Goal: Information Seeking & Learning: Learn about a topic

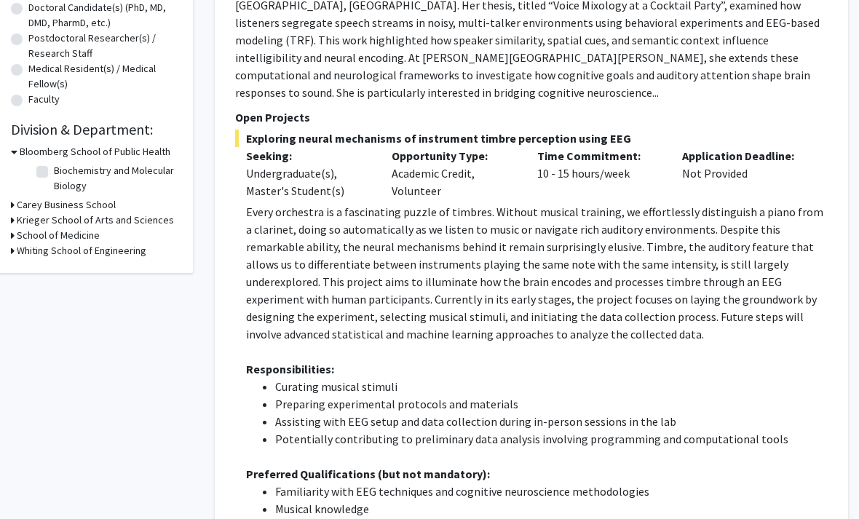
scroll to position [0, 15]
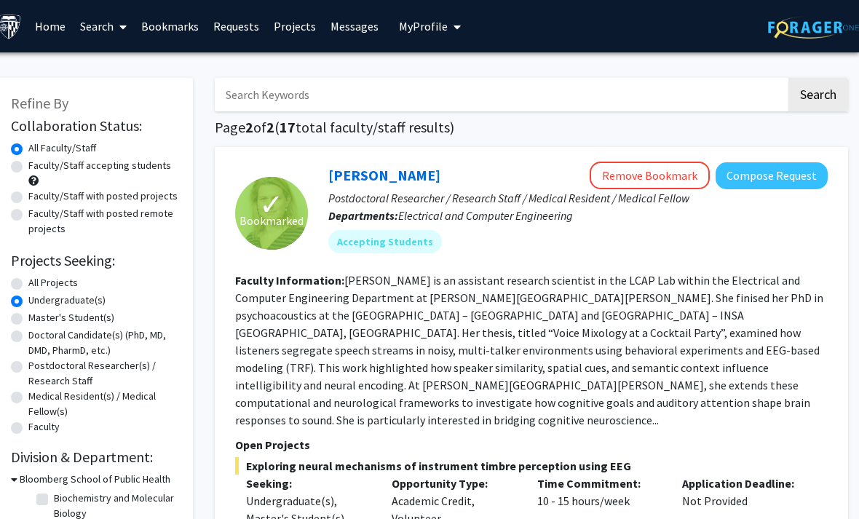
click at [181, 26] on link "Bookmarks" at bounding box center [170, 26] width 72 height 51
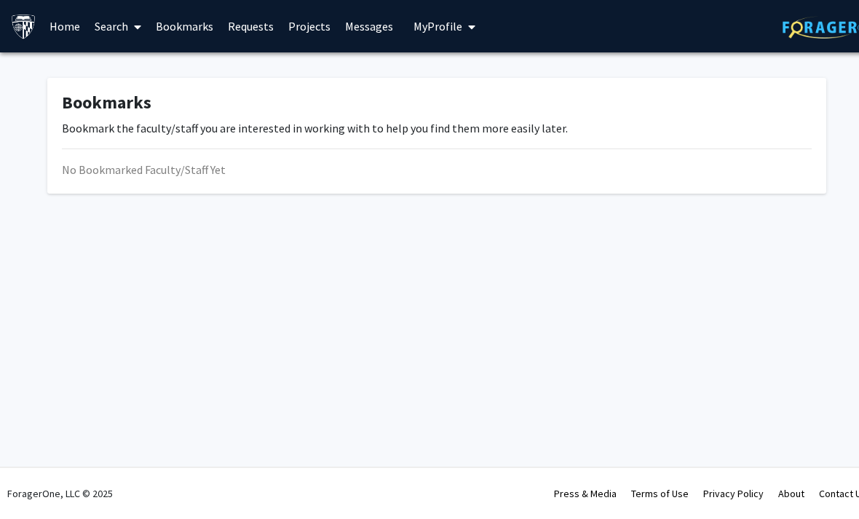
click at [60, 26] on link "Home" at bounding box center [64, 26] width 45 height 51
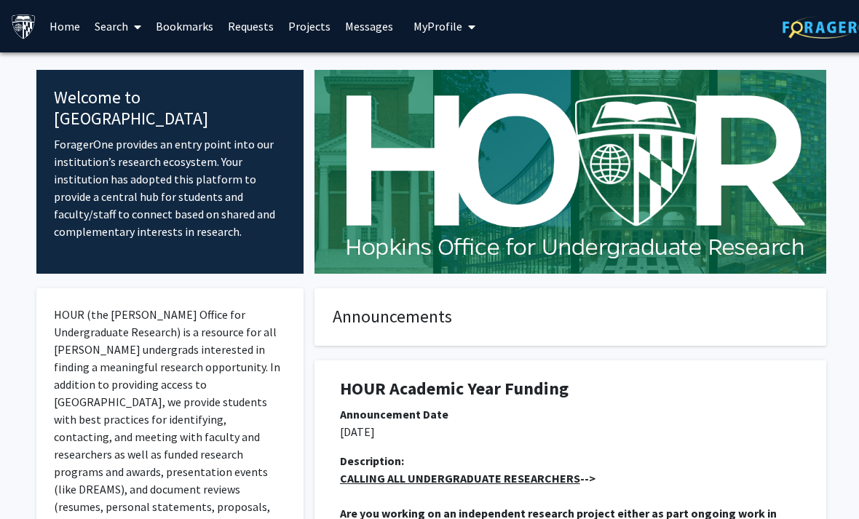
click at [814, 43] on link at bounding box center [828, 26] width 91 height 51
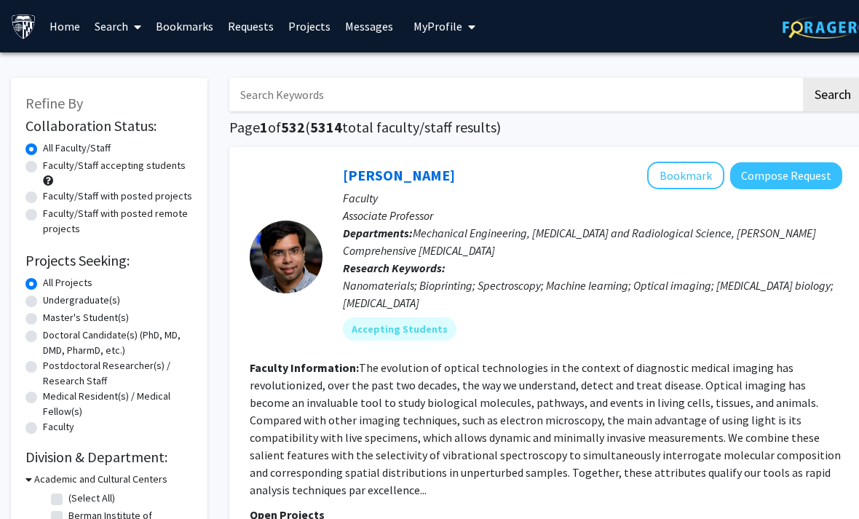
click at [185, 30] on link "Bookmarks" at bounding box center [185, 26] width 72 height 51
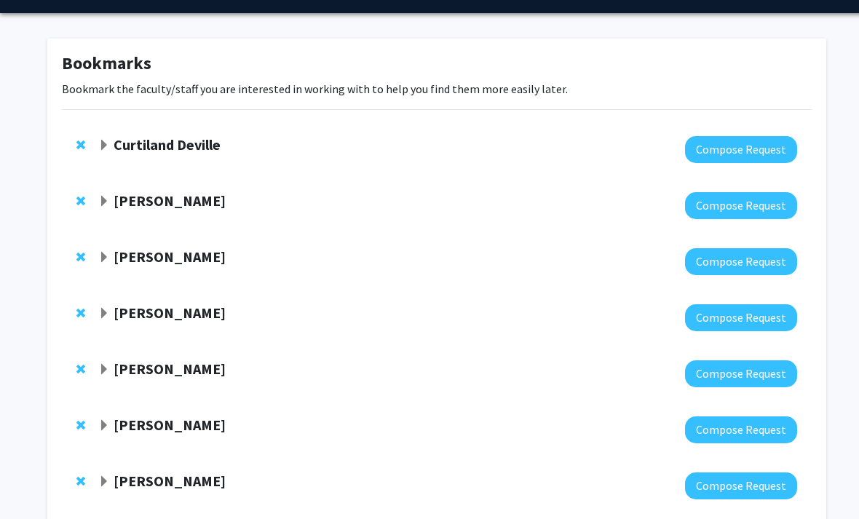
scroll to position [133, 0]
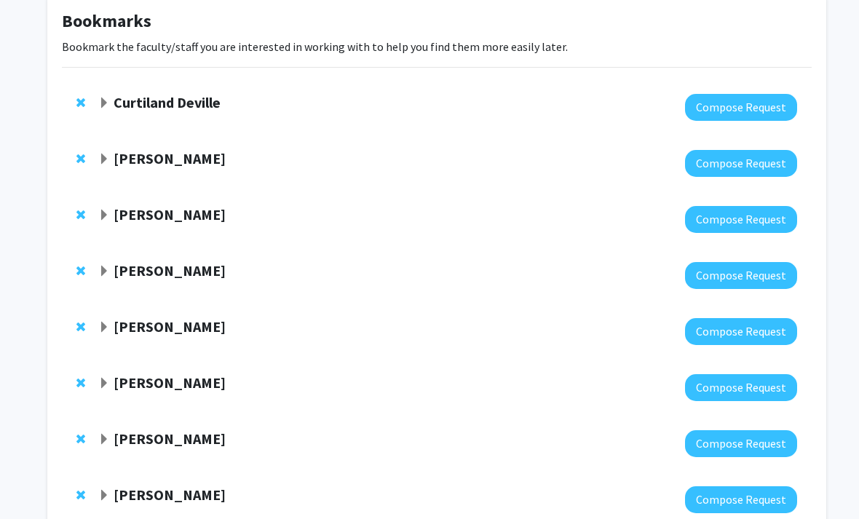
click at [149, 99] on strong "Curtiland Deville" at bounding box center [167, 103] width 107 height 18
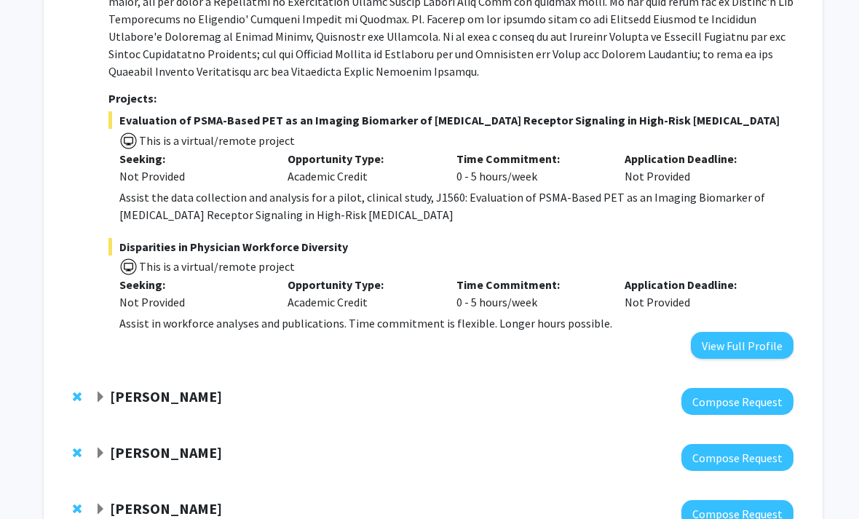
scroll to position [453, 3]
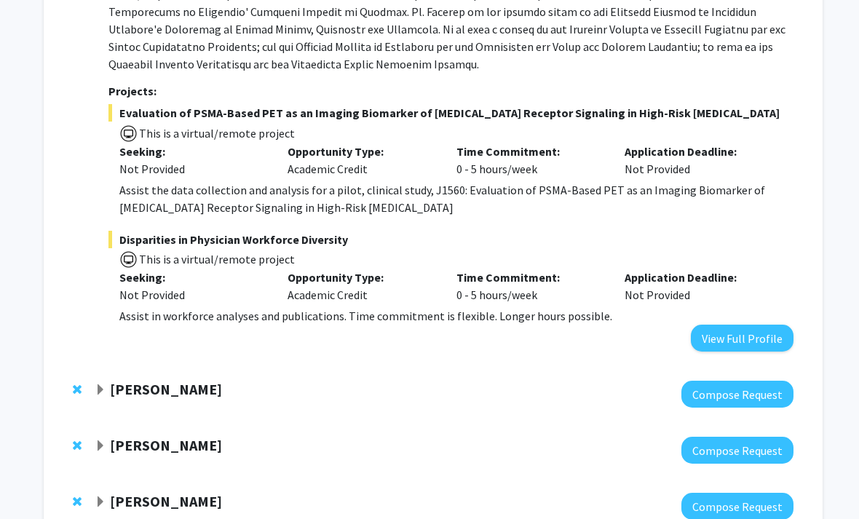
click at [146, 392] on div "[PERSON_NAME] Compose Request" at bounding box center [434, 395] width 750 height 56
click at [146, 381] on strong "[PERSON_NAME]" at bounding box center [167, 390] width 112 height 18
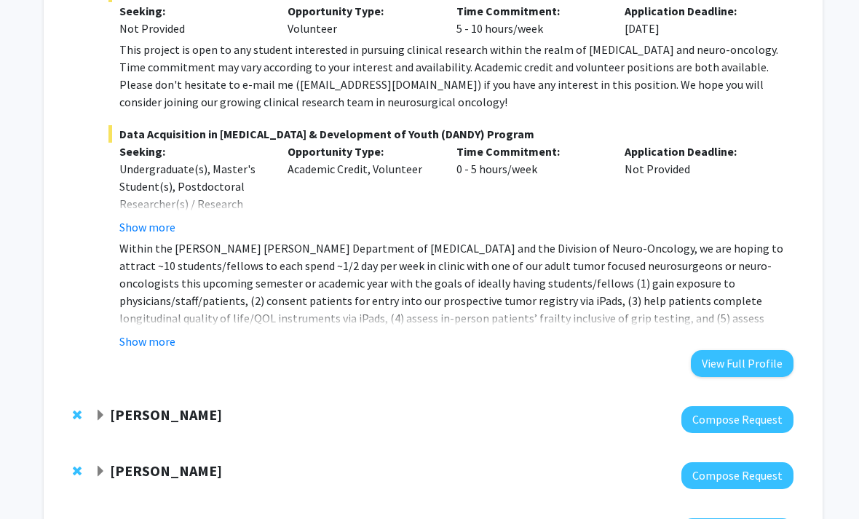
click at [146, 406] on strong "[PERSON_NAME]" at bounding box center [167, 415] width 112 height 18
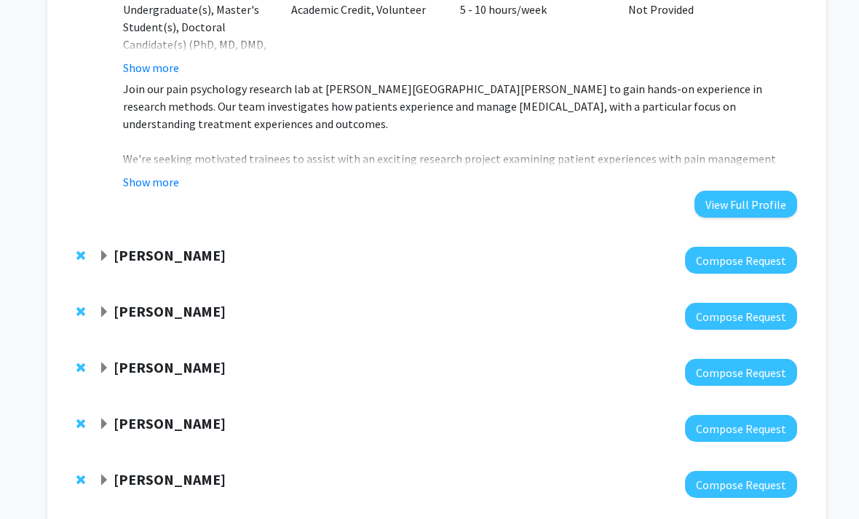
scroll to position [1799, 0]
click at [177, 358] on strong "[PERSON_NAME]" at bounding box center [170, 367] width 112 height 18
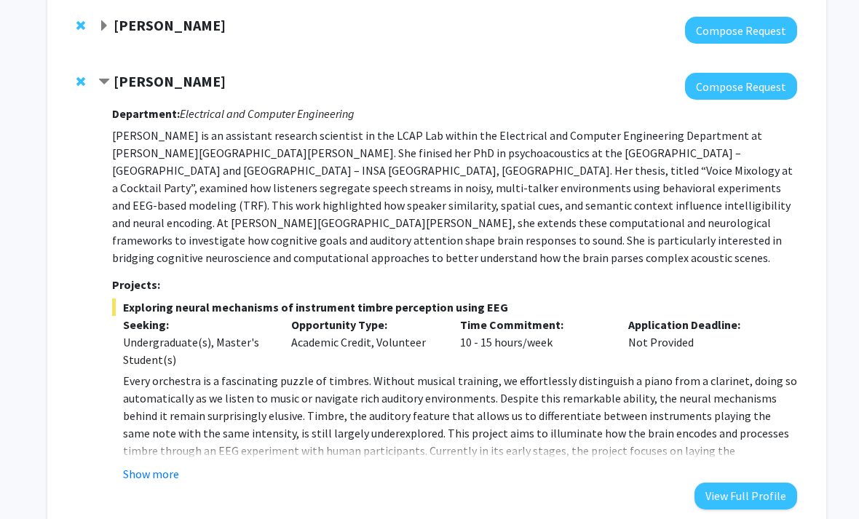
scroll to position [2085, 0]
click at [159, 428] on div "Department: Electrical and Computer Engineering [PERSON_NAME] is an assistant r…" at bounding box center [454, 304] width 685 height 409
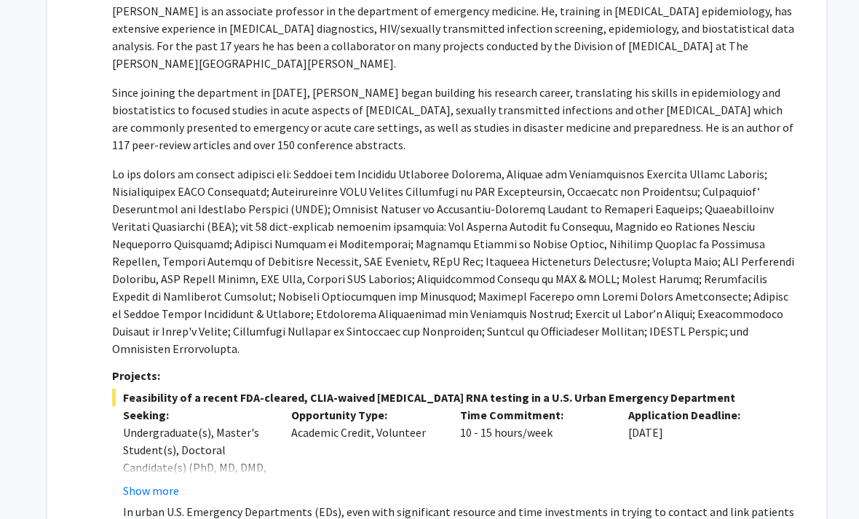
scroll to position [2682, 0]
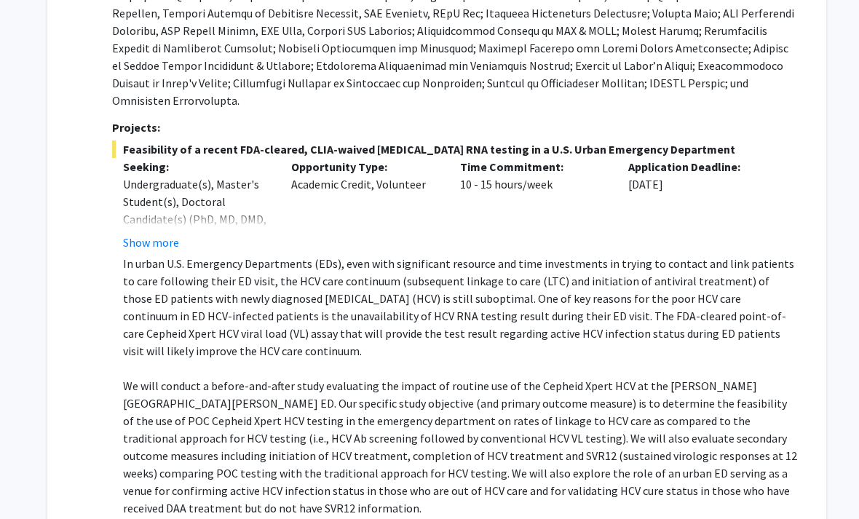
scroll to position [2924, 0]
click at [170, 234] on button "Show more" at bounding box center [151, 242] width 56 height 17
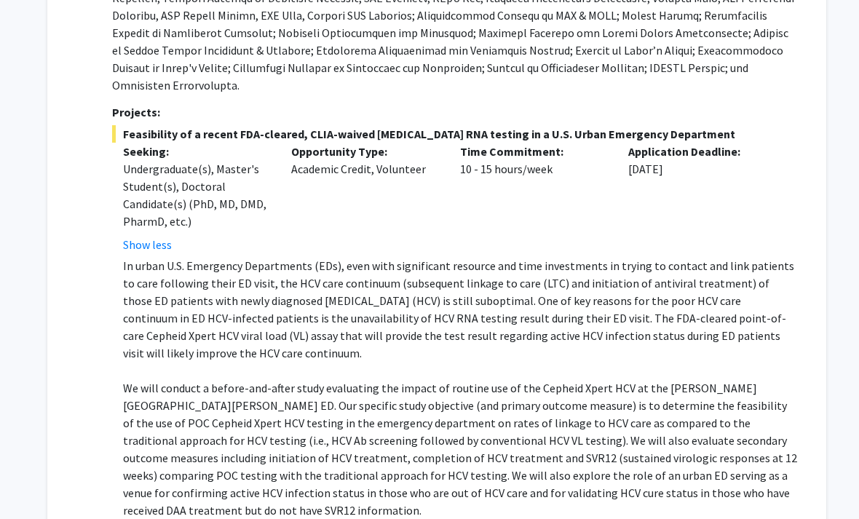
scroll to position [2940, 0]
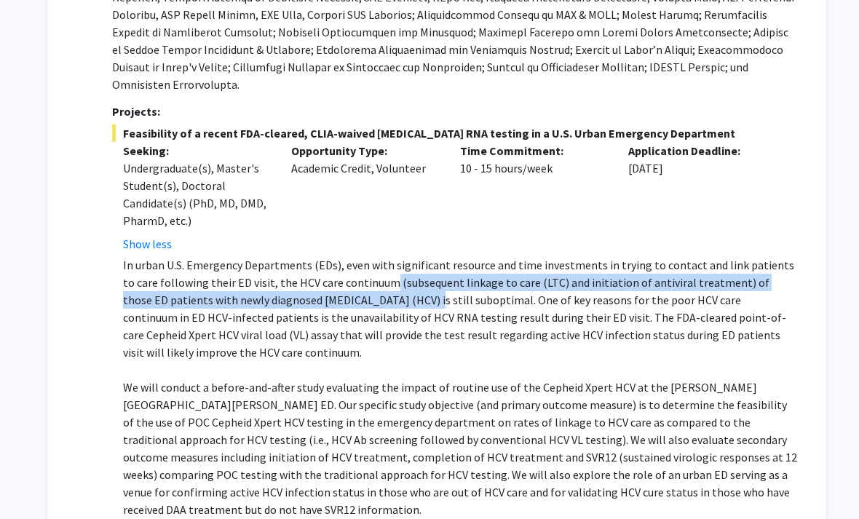
drag, startPoint x: 373, startPoint y: 207, endPoint x: 377, endPoint y: 218, distance: 11.8
click at [377, 256] on p "In urban U.S. Emergency Departments (EDs), even with significant resource and t…" at bounding box center [460, 308] width 674 height 105
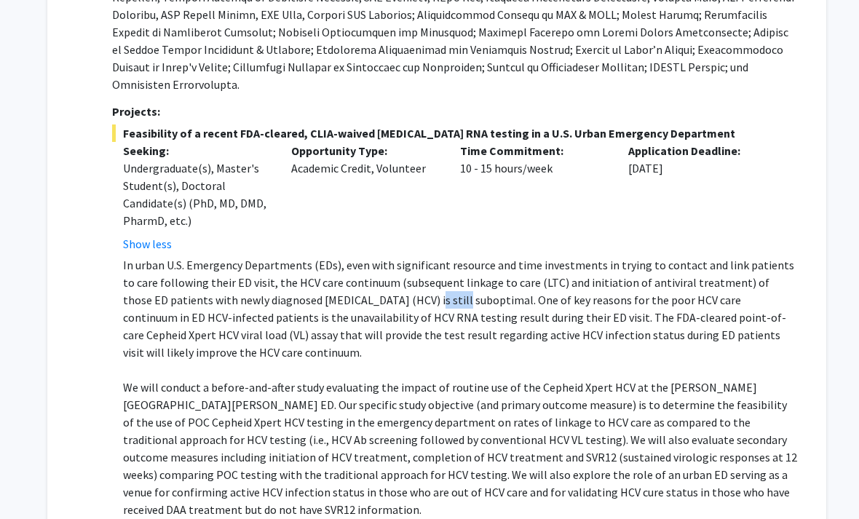
drag, startPoint x: 377, startPoint y: 218, endPoint x: 395, endPoint y: 215, distance: 17.7
click at [395, 256] on p "In urban U.S. Emergency Departments (EDs), even with significant resource and t…" at bounding box center [460, 308] width 674 height 105
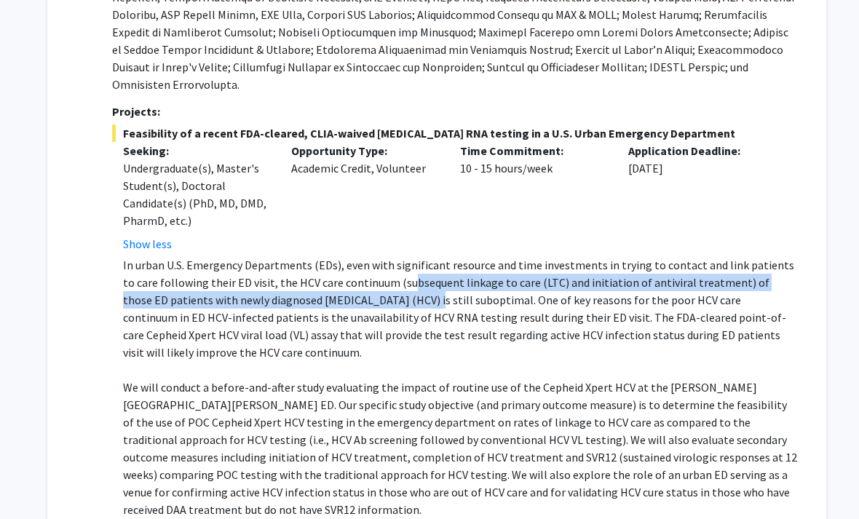
click at [395, 256] on p "In urban U.S. Emergency Departments (EDs), even with significant resource and t…" at bounding box center [460, 308] width 674 height 105
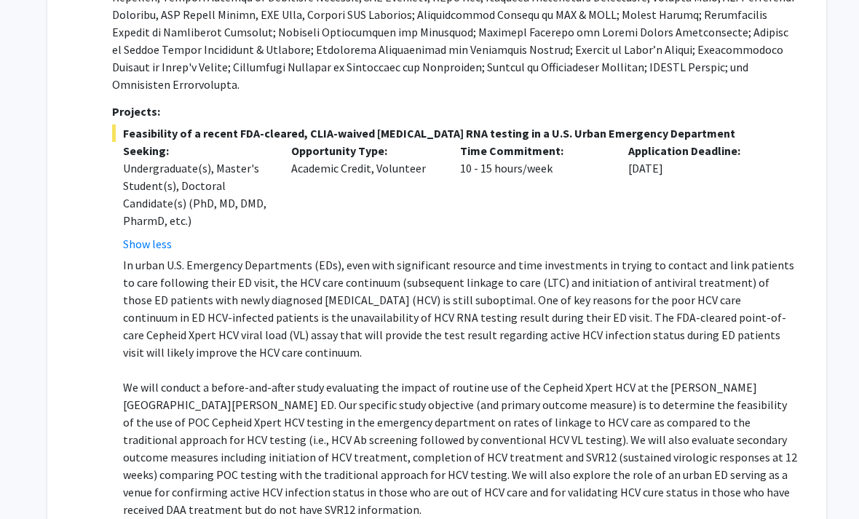
click at [395, 256] on p "In urban U.S. Emergency Departments (EDs), even with significant resource and t…" at bounding box center [460, 308] width 674 height 105
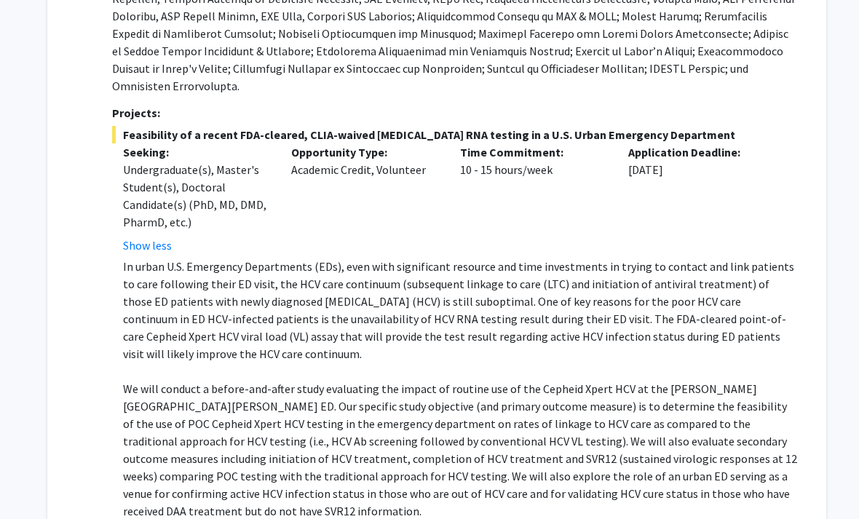
scroll to position [2938, 0]
click at [395, 258] on p "In urban U.S. Emergency Departments (EDs), even with significant resource and t…" at bounding box center [460, 310] width 674 height 105
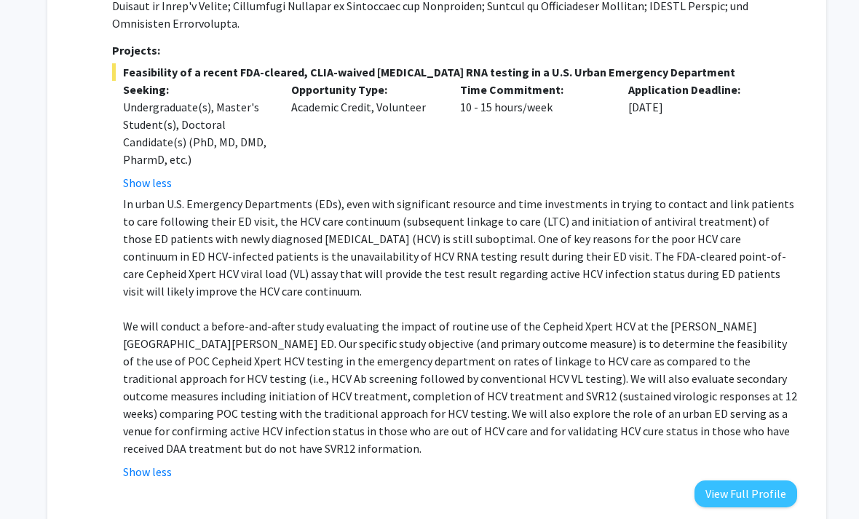
scroll to position [3001, 0]
click at [395, 208] on p "In urban U.S. Emergency Departments (EDs), even with significant resource and t…" at bounding box center [460, 247] width 674 height 105
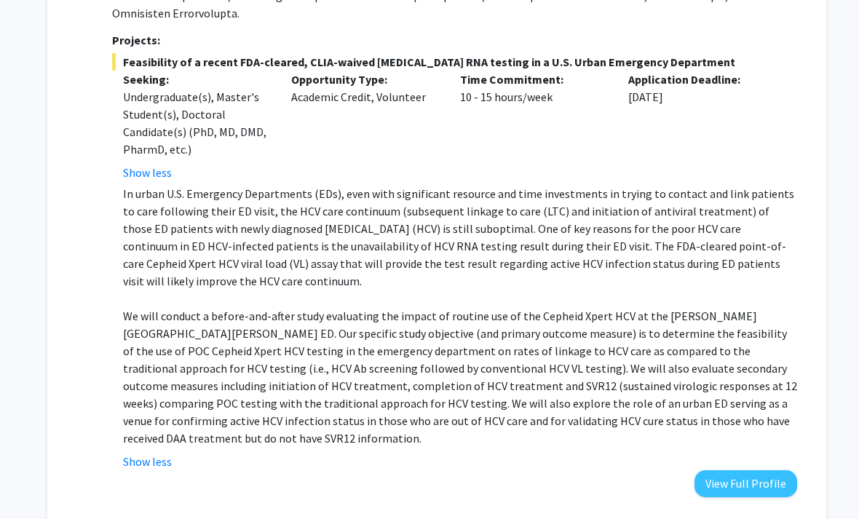
scroll to position [3013, 0]
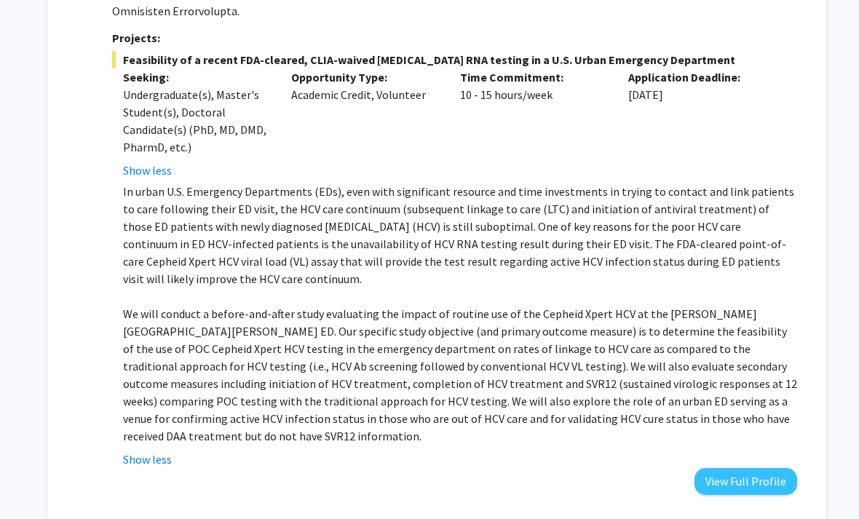
click at [381, 68] on p "Opportunity Type:" at bounding box center [364, 76] width 147 height 17
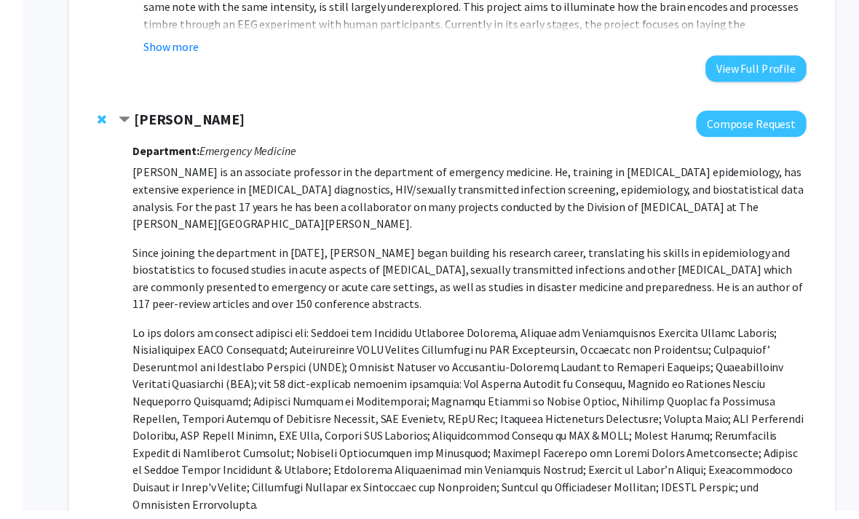
scroll to position [2514, 0]
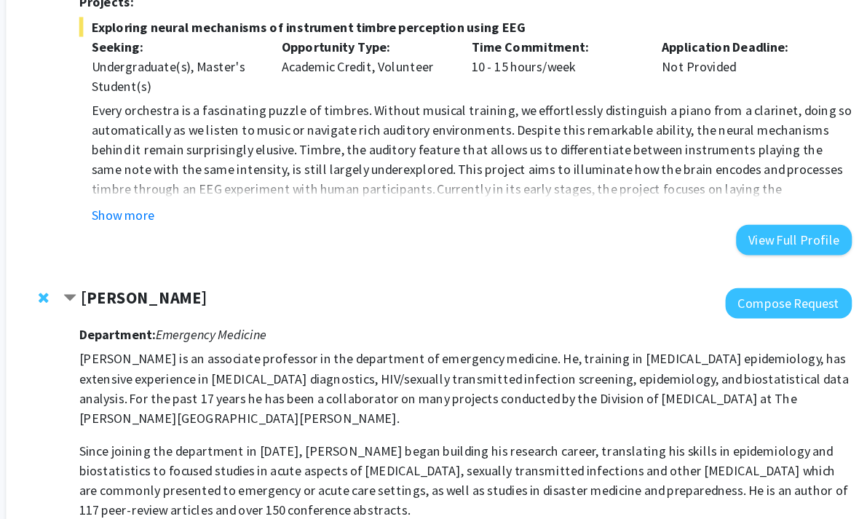
click at [136, 254] on strong "[PERSON_NAME]" at bounding box center [170, 263] width 112 height 18
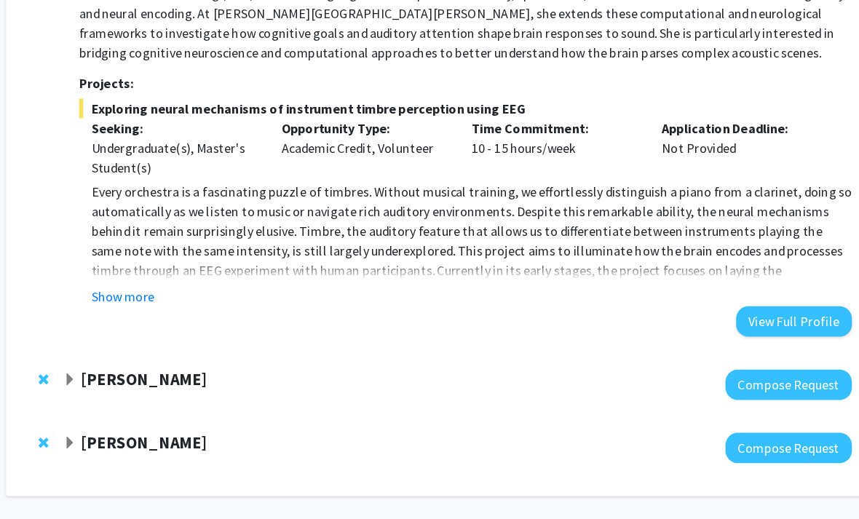
click at [142, 386] on strong "[PERSON_NAME]" at bounding box center [170, 395] width 112 height 18
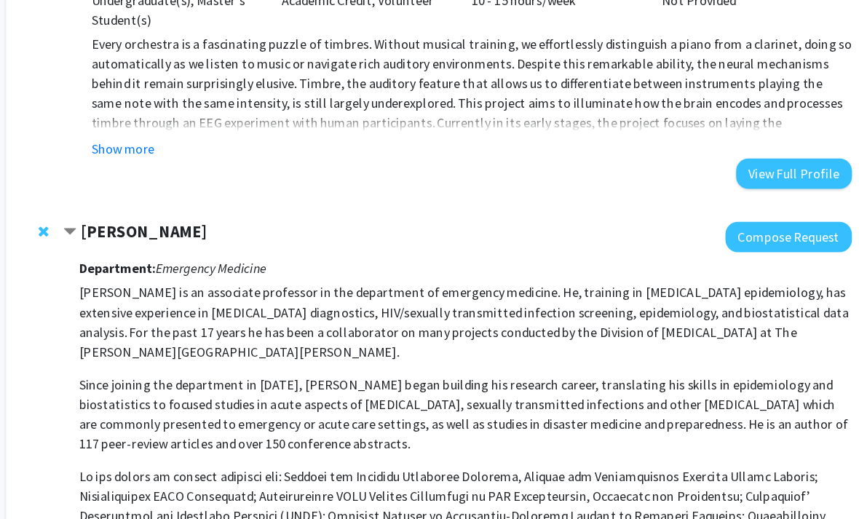
click at [133, 196] on strong "[PERSON_NAME]" at bounding box center [170, 205] width 112 height 18
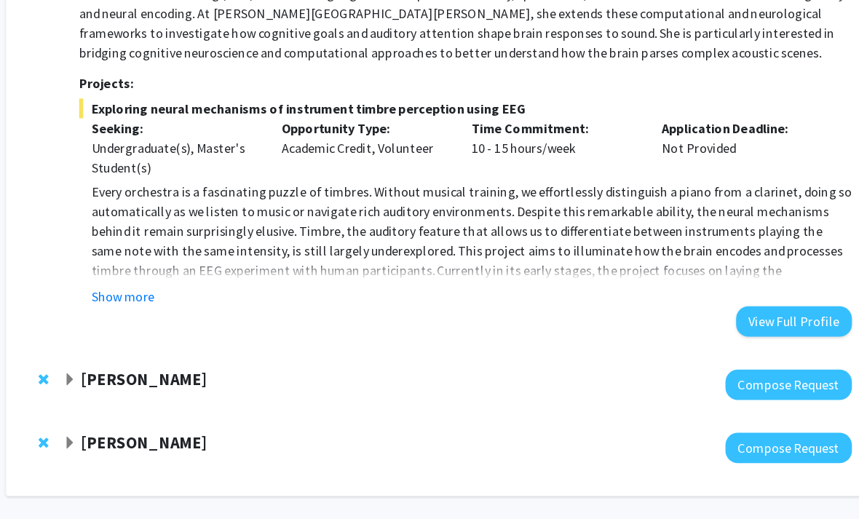
click at [143, 442] on strong "[PERSON_NAME]" at bounding box center [170, 451] width 112 height 18
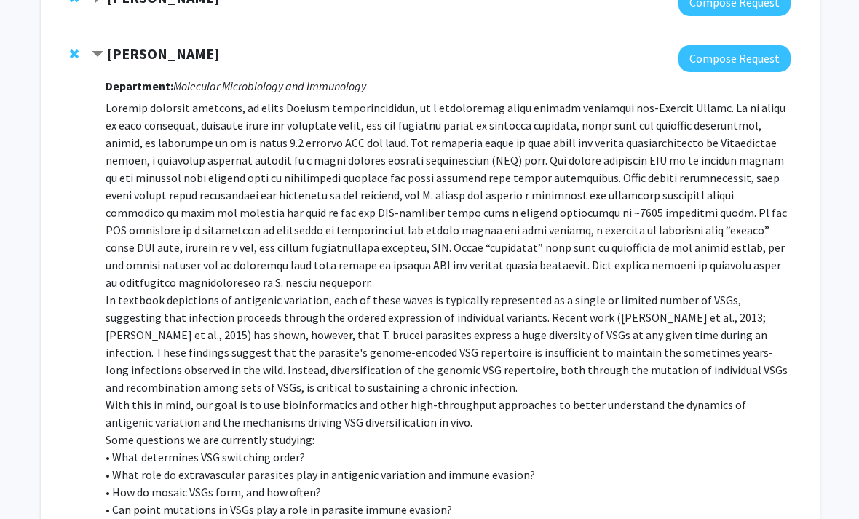
scroll to position [2628, 7]
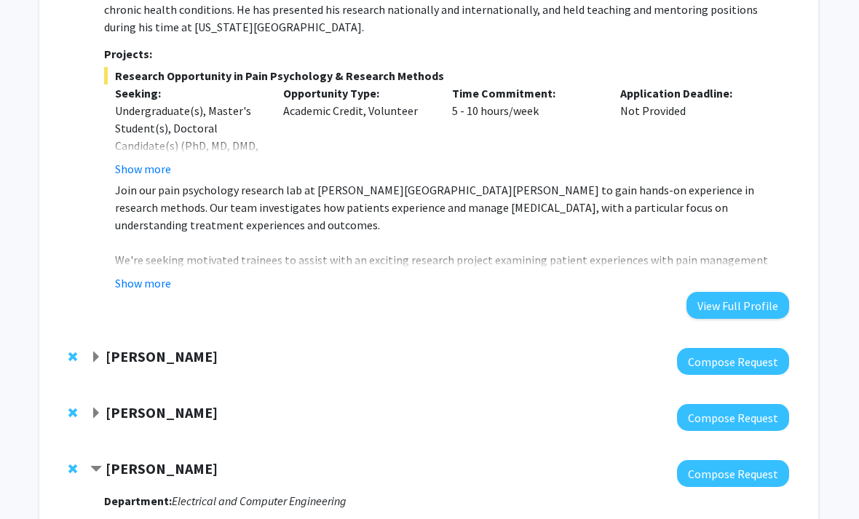
click at [178, 404] on strong "[PERSON_NAME]" at bounding box center [162, 413] width 112 height 18
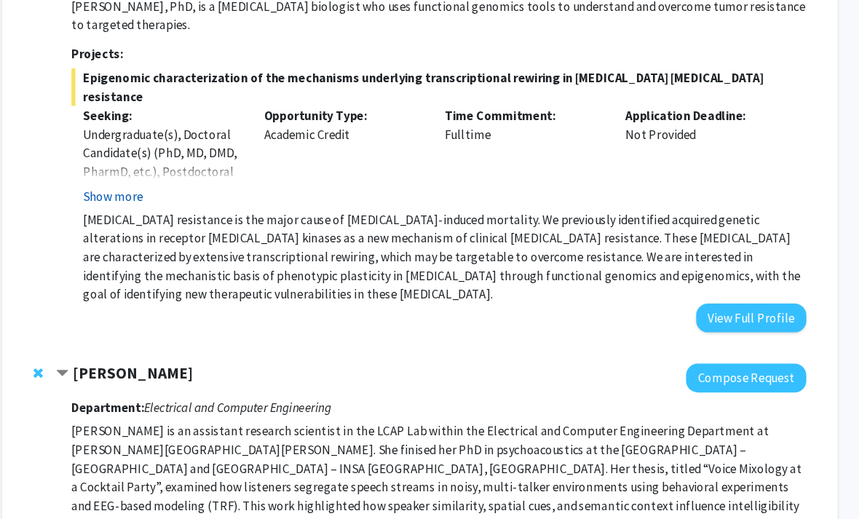
click at [123, 175] on button "Show more" at bounding box center [151, 183] width 56 height 17
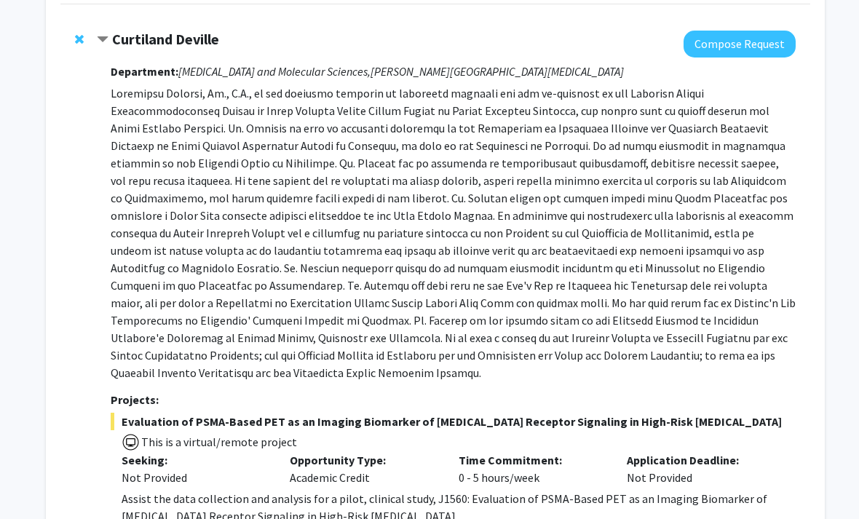
scroll to position [0, 1]
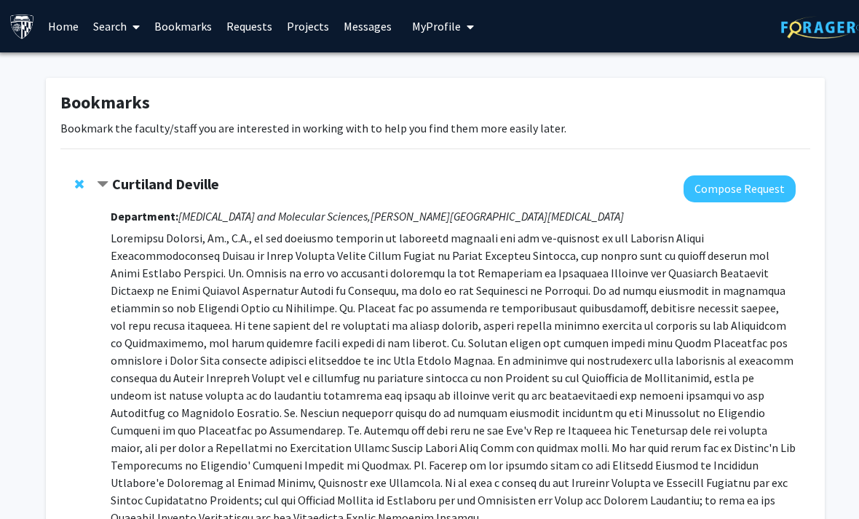
click at [184, 175] on strong "Curtiland Deville" at bounding box center [166, 184] width 107 height 18
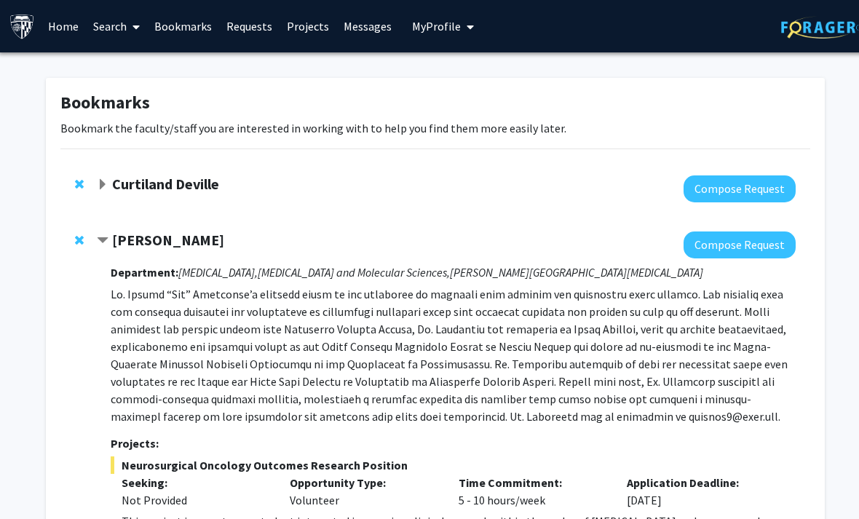
click at [63, 35] on link "Home" at bounding box center [63, 26] width 45 height 51
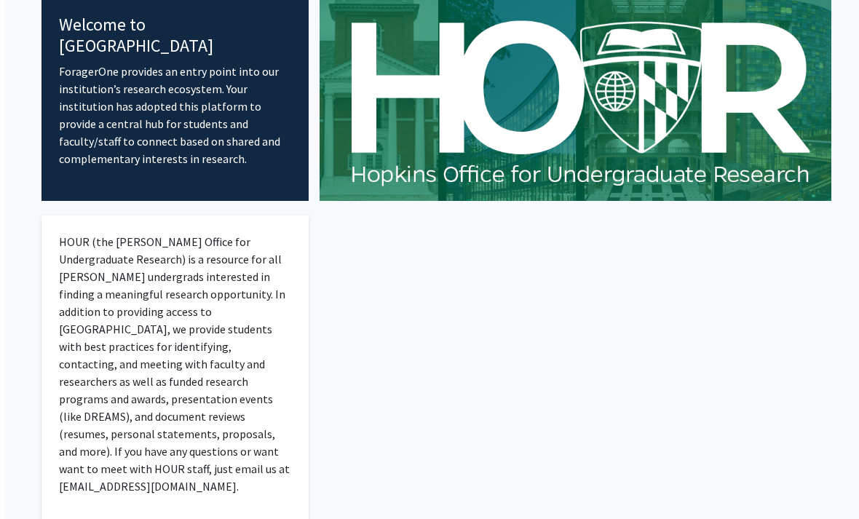
scroll to position [79, 0]
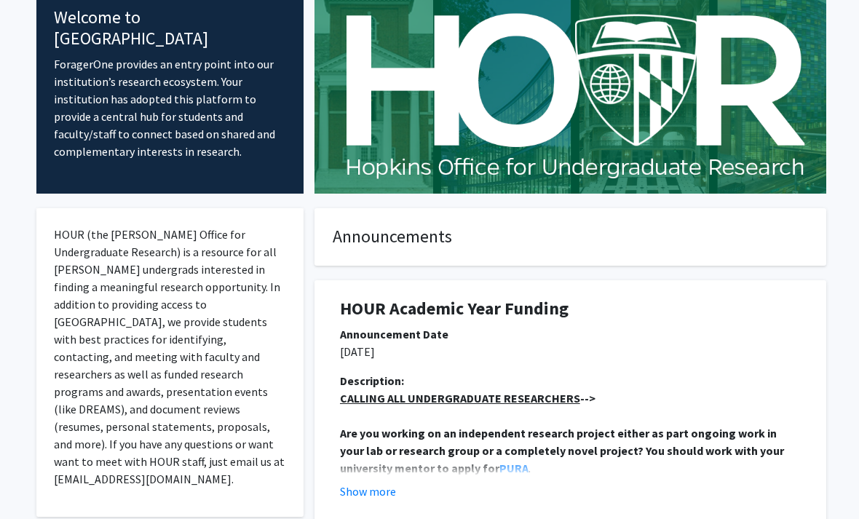
click at [508, 99] on img at bounding box center [571, 93] width 512 height 204
click at [459, 309] on h1 "HOUR Academic Year Funding" at bounding box center [570, 309] width 461 height 21
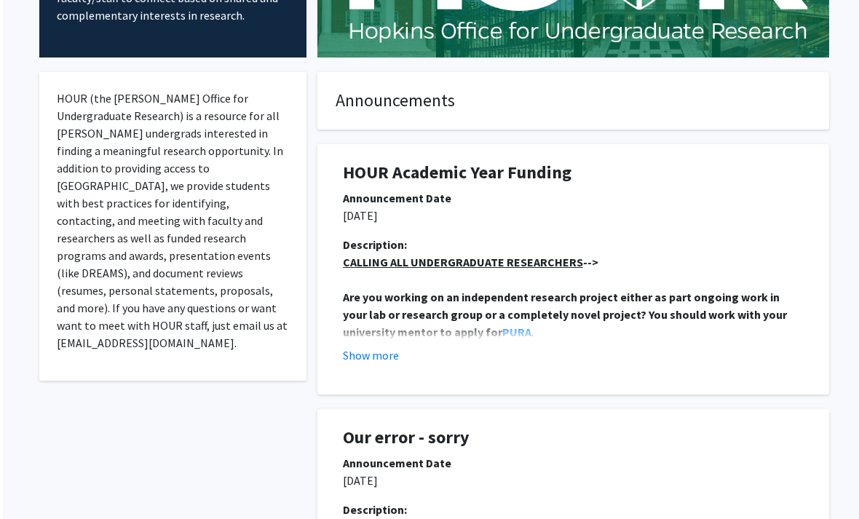
scroll to position [244, 0]
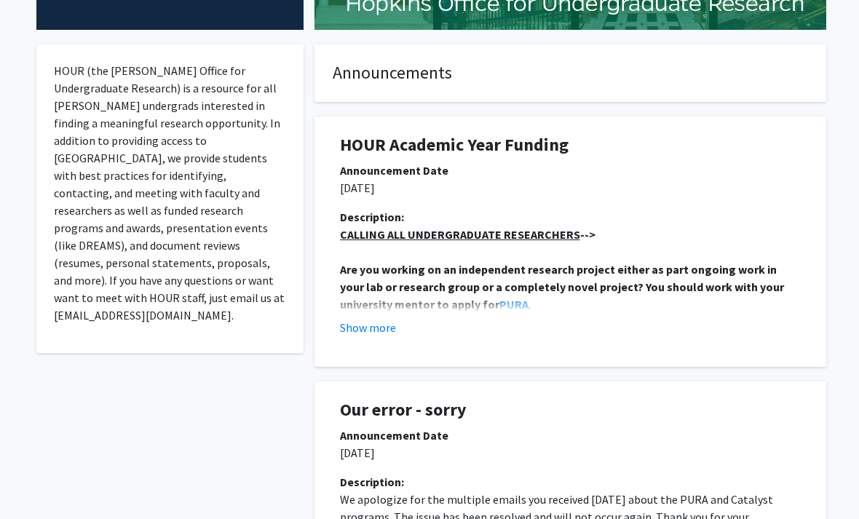
click at [371, 305] on strong "Are you working on an independent research project either as part ongoing work …" at bounding box center [563, 287] width 446 height 50
click at [368, 333] on button "Show more" at bounding box center [368, 327] width 56 height 17
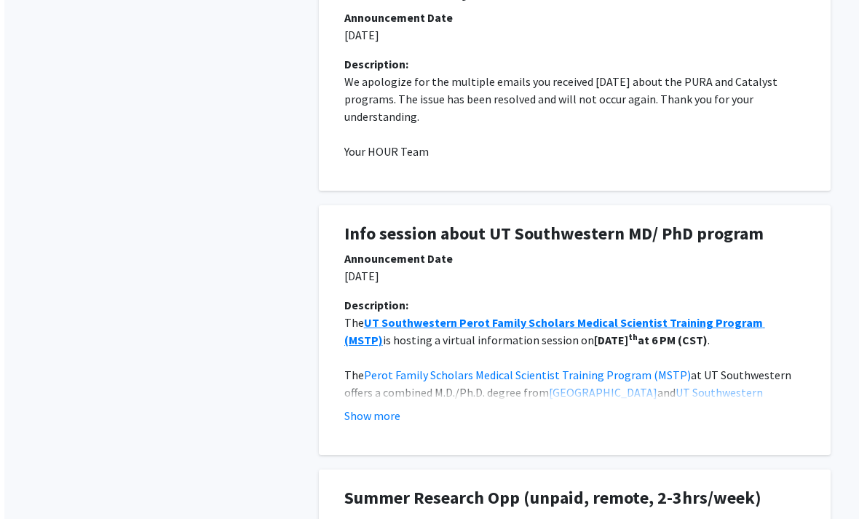
scroll to position [1233, 0]
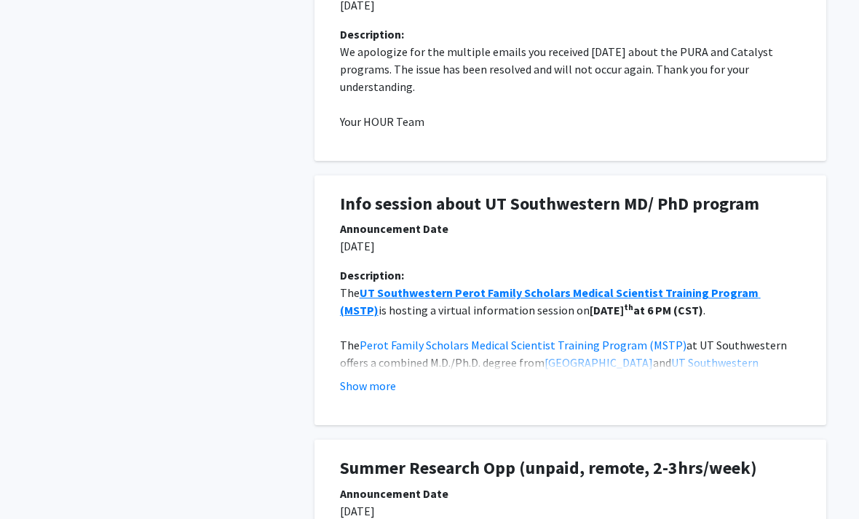
click at [401, 402] on div "Description: The UT Southwestern [PERSON_NAME] Family Scholars Medical Scientis…" at bounding box center [570, 336] width 483 height 140
click at [392, 384] on button "Show more" at bounding box center [368, 385] width 56 height 17
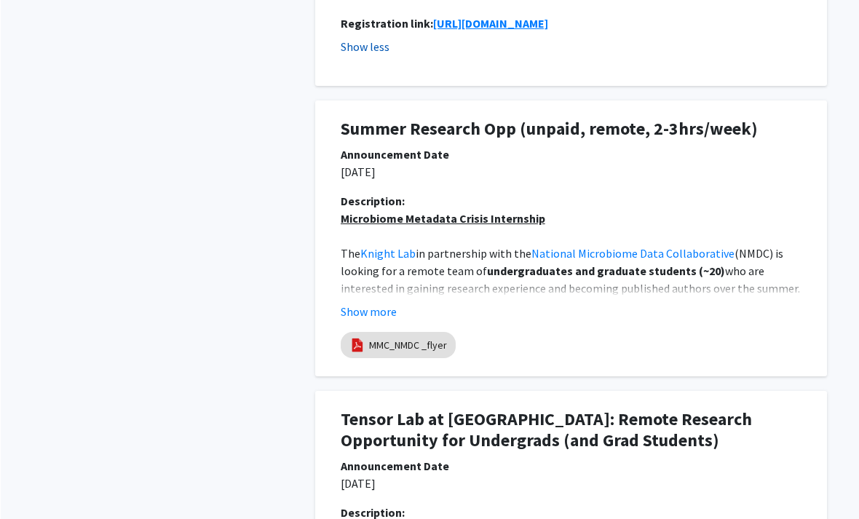
scroll to position [1703, 0]
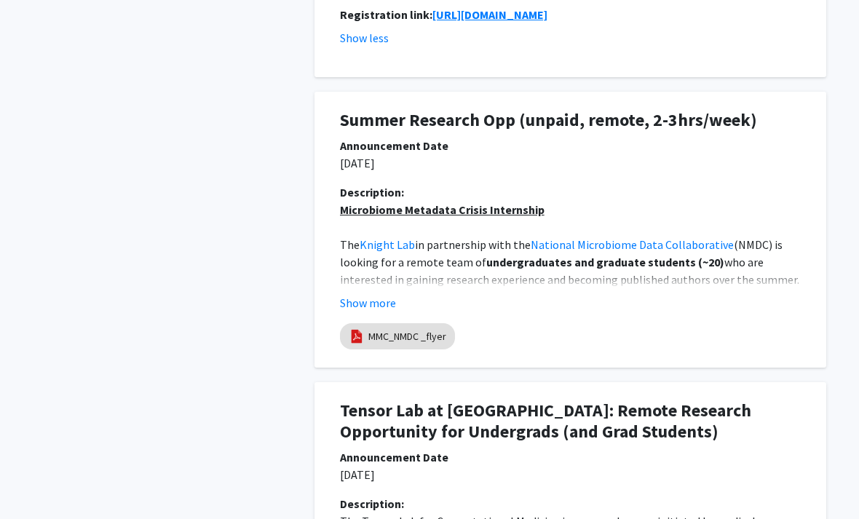
click at [761, 111] on h1 "Summer Research Opp (unpaid, remote, 2-3hrs/week)" at bounding box center [570, 121] width 461 height 21
click at [710, 138] on div "Announcement Date" at bounding box center [570, 146] width 461 height 17
click at [694, 155] on p "[DATE]" at bounding box center [570, 163] width 461 height 17
click at [390, 295] on button "Show more" at bounding box center [368, 303] width 56 height 17
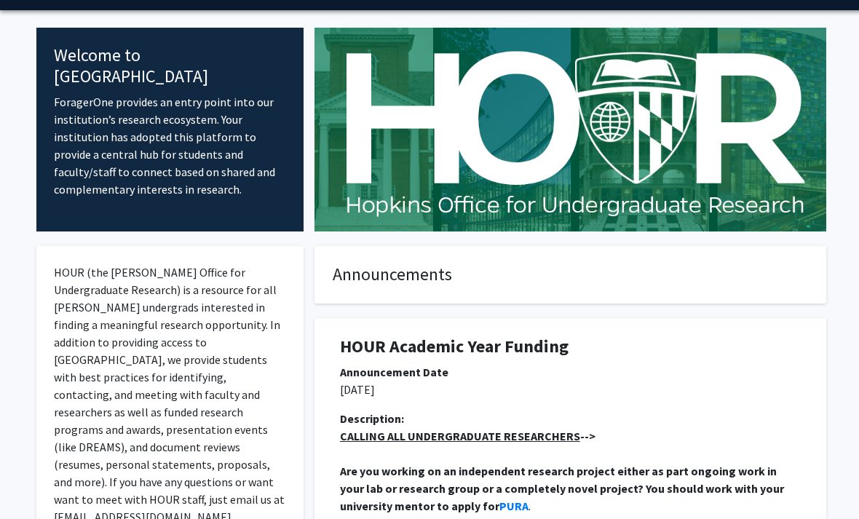
scroll to position [0, 0]
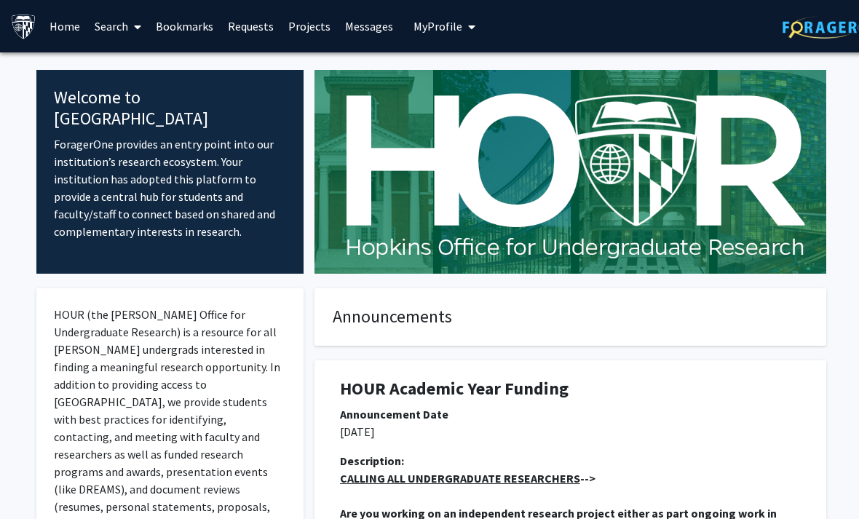
click at [55, 32] on link "Home" at bounding box center [64, 26] width 45 height 51
click at [108, 31] on link "Search" at bounding box center [117, 26] width 61 height 51
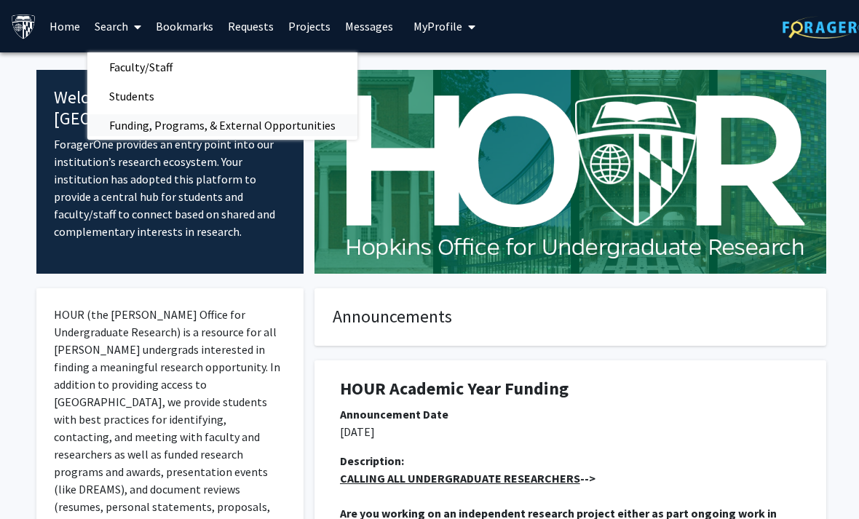
click at [128, 123] on span "Funding, Programs, & External Opportunities" at bounding box center [222, 125] width 270 height 29
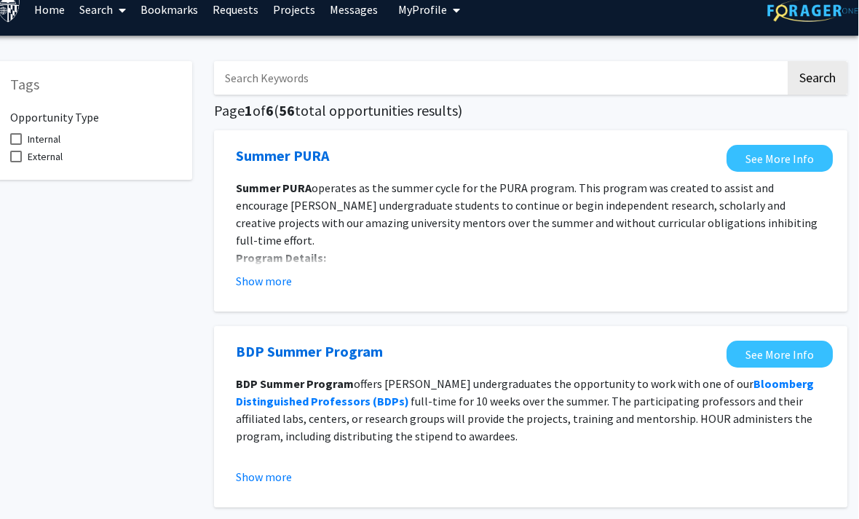
scroll to position [18, 15]
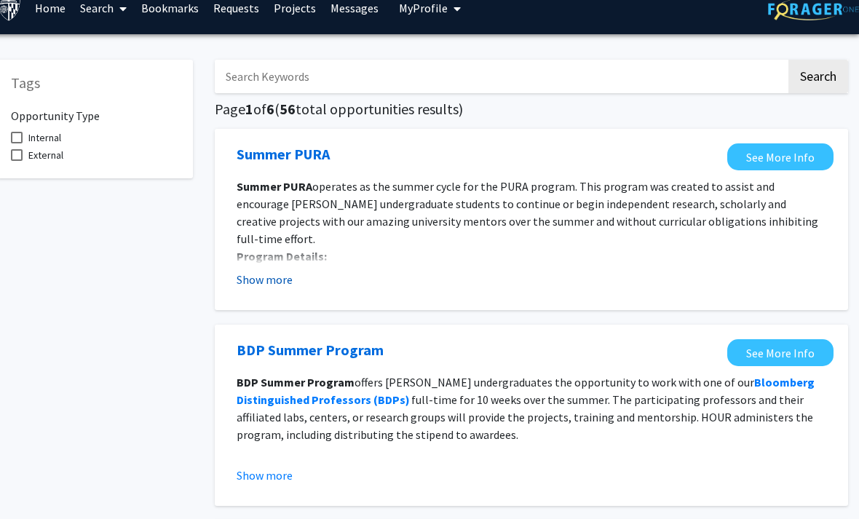
click at [253, 285] on button "Show more" at bounding box center [265, 279] width 56 height 17
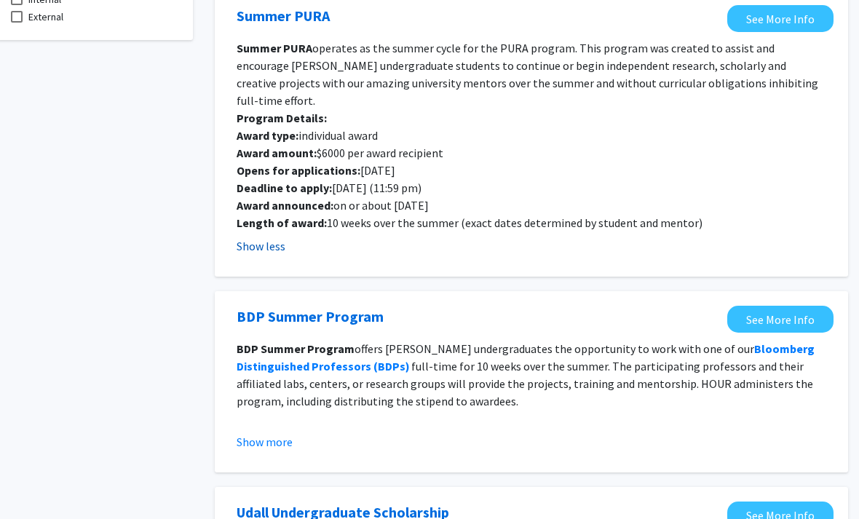
scroll to position [165, 15]
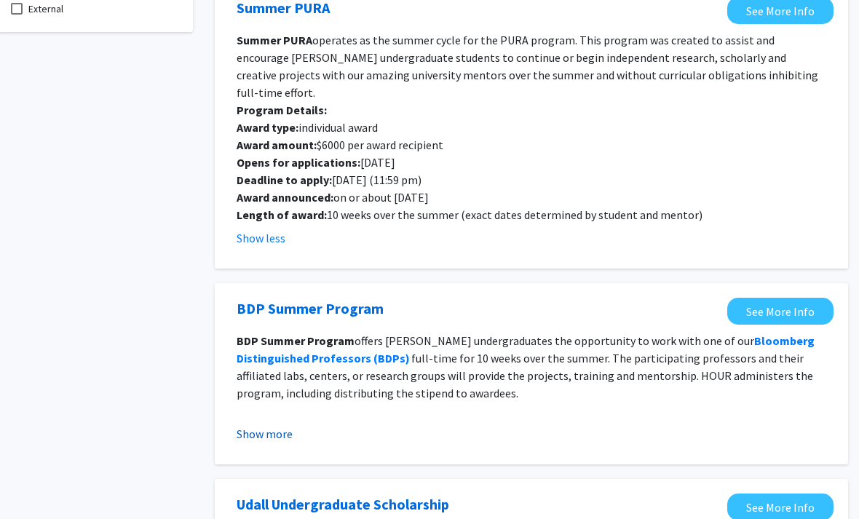
click at [265, 425] on button "Show more" at bounding box center [265, 433] width 56 height 17
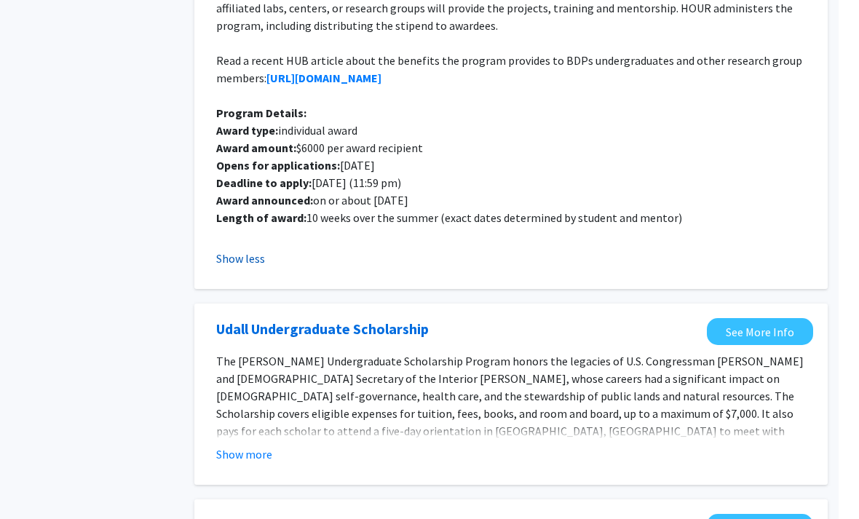
scroll to position [609, 15]
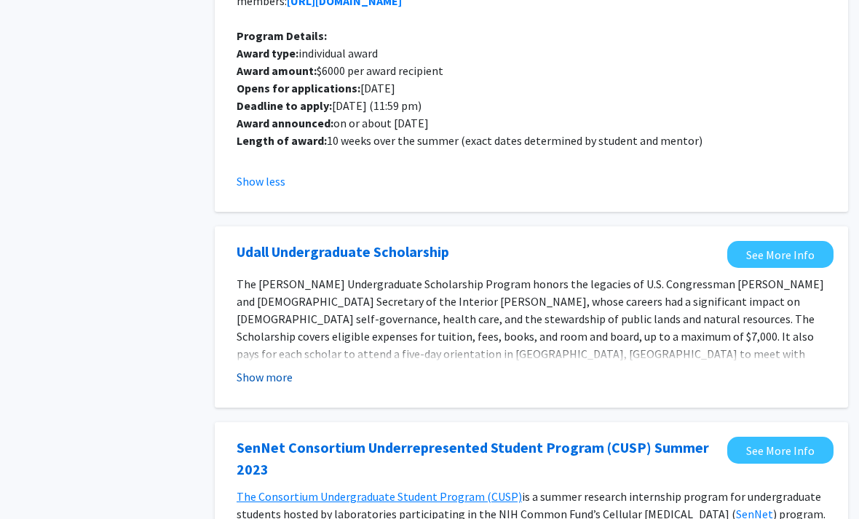
click at [250, 369] on button "Show more" at bounding box center [265, 377] width 56 height 17
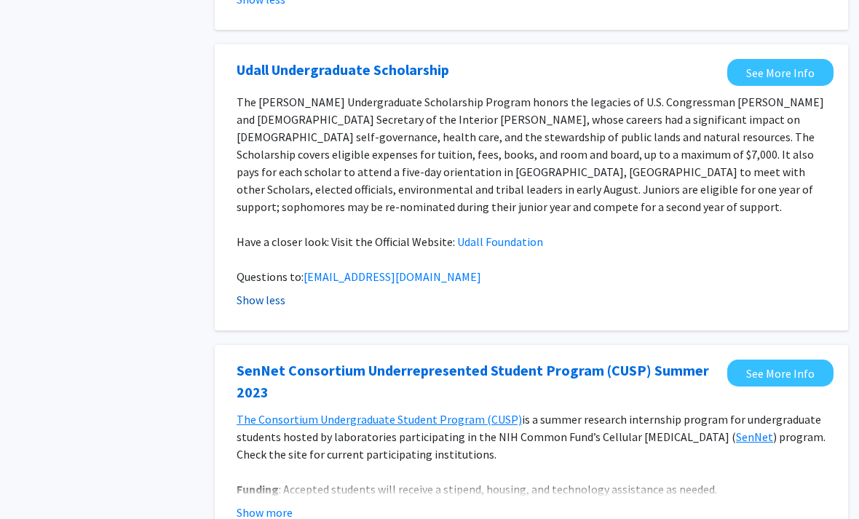
scroll to position [795, 15]
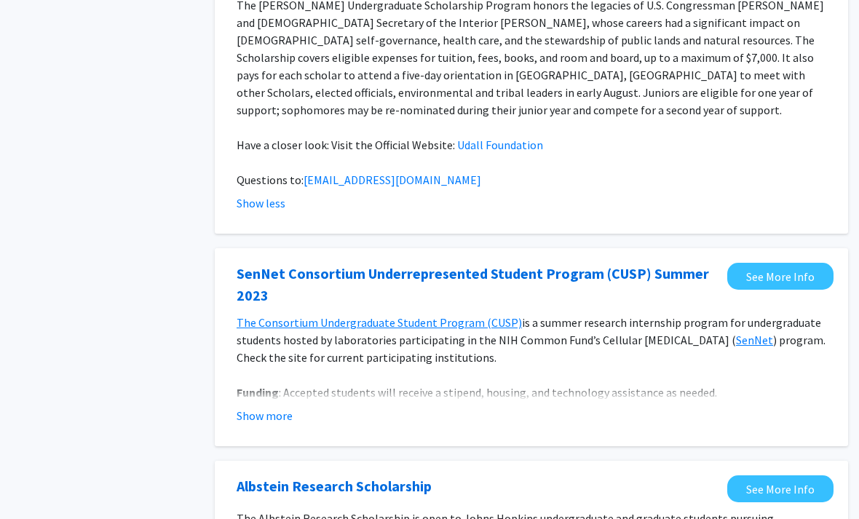
click at [254, 398] on div "[PERSON_NAME] Consortium Underrepresented Student Program (CUSP) Summer 2023 Se…" at bounding box center [531, 347] width 633 height 198
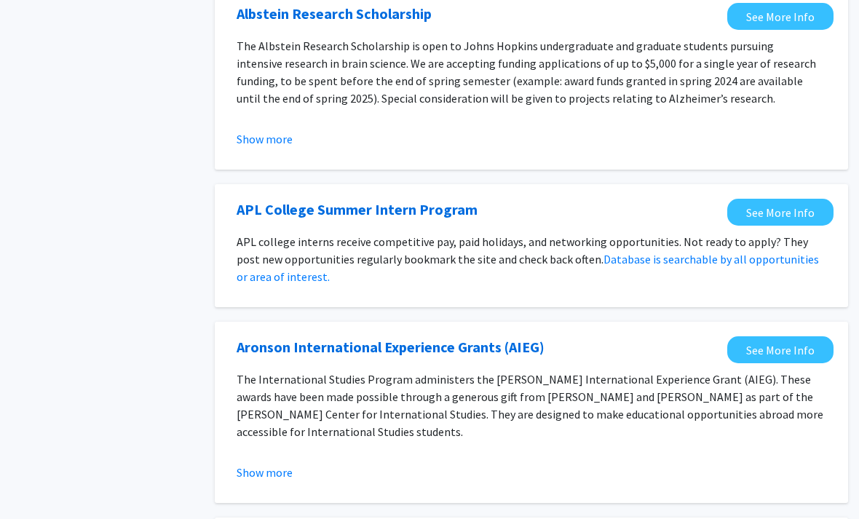
scroll to position [1368, 15]
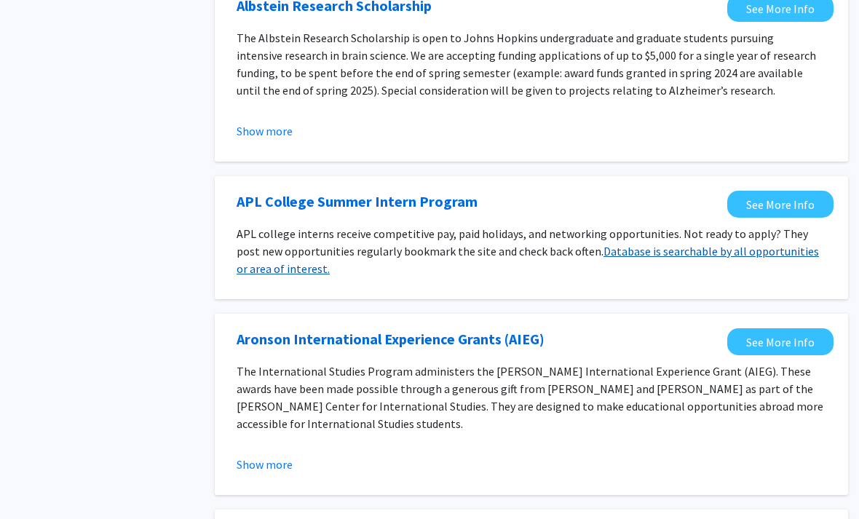
click at [264, 245] on link "Database is searchable by all opportunities or area of interest." at bounding box center [528, 261] width 582 height 32
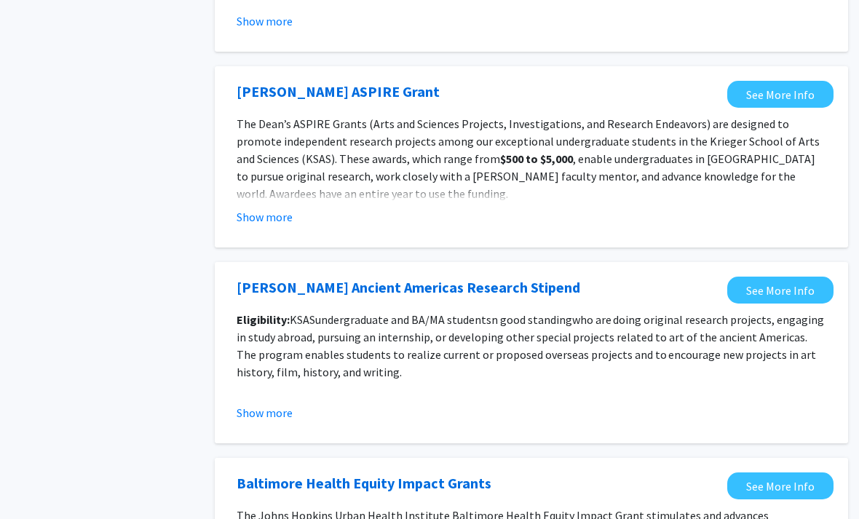
scroll to position [1813, 15]
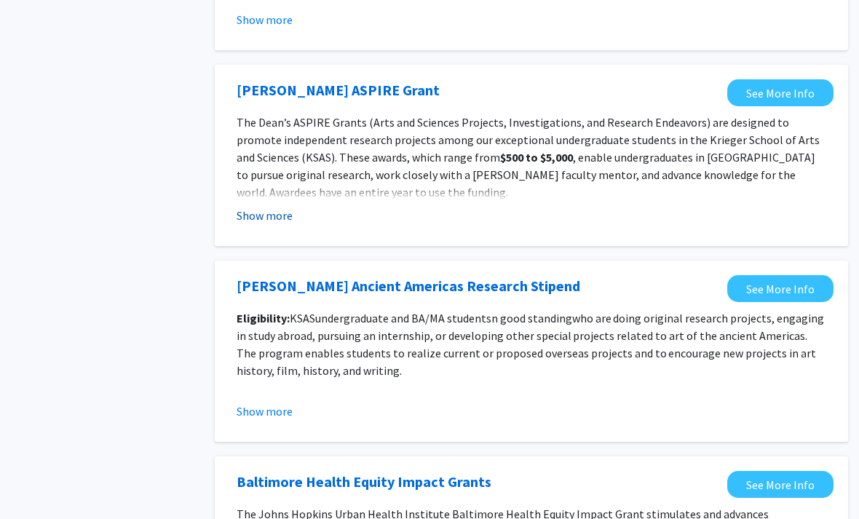
click at [253, 207] on button "Show more" at bounding box center [265, 215] width 56 height 17
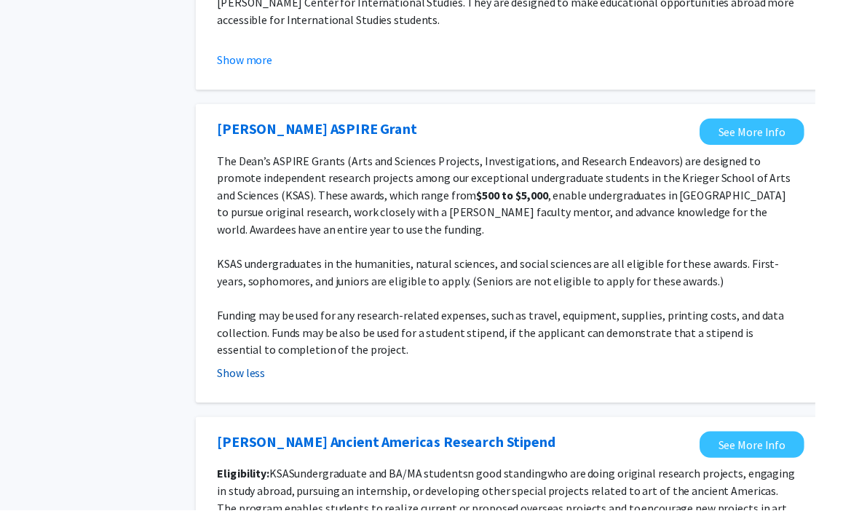
scroll to position [1787, 15]
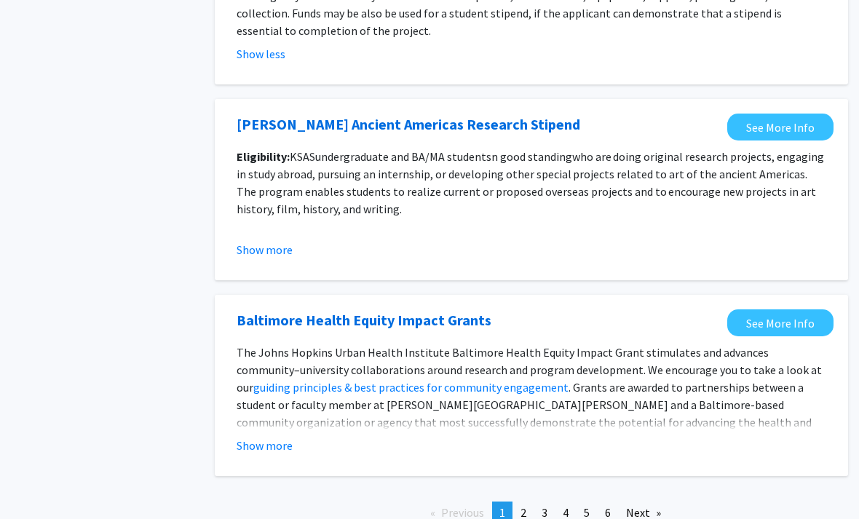
scroll to position [2096, 15]
click at [675, 382] on p "The [PERSON_NAME] Health Institute Baltimore Health Equity Impact Grant stimula…" at bounding box center [532, 397] width 590 height 105
click at [273, 438] on button "Show more" at bounding box center [265, 446] width 56 height 17
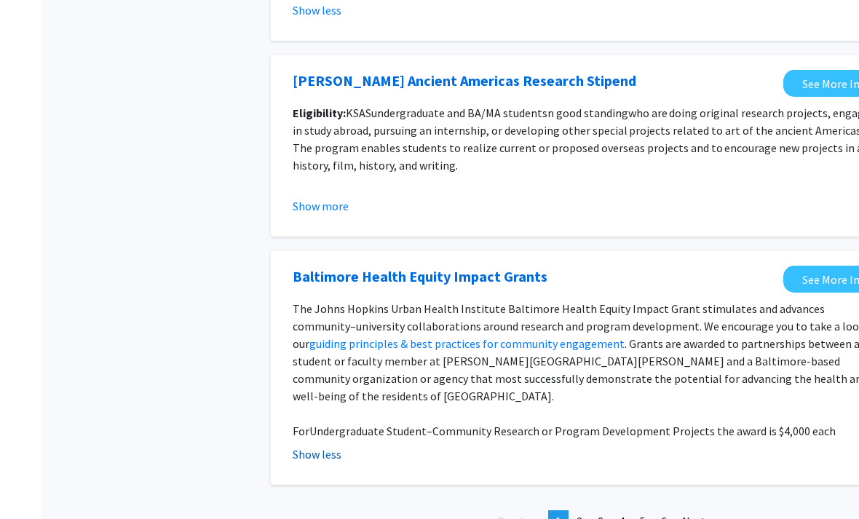
scroll to position [2142, 0]
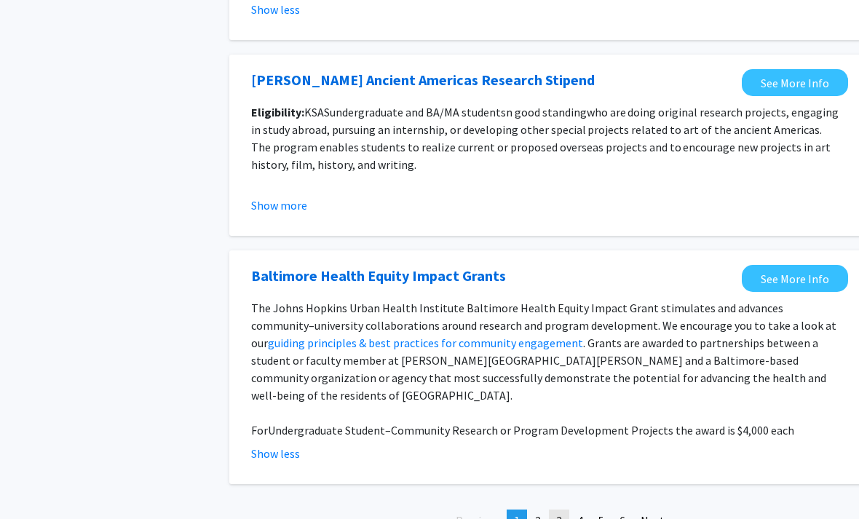
click at [557, 510] on link "page 3" at bounding box center [559, 521] width 20 height 22
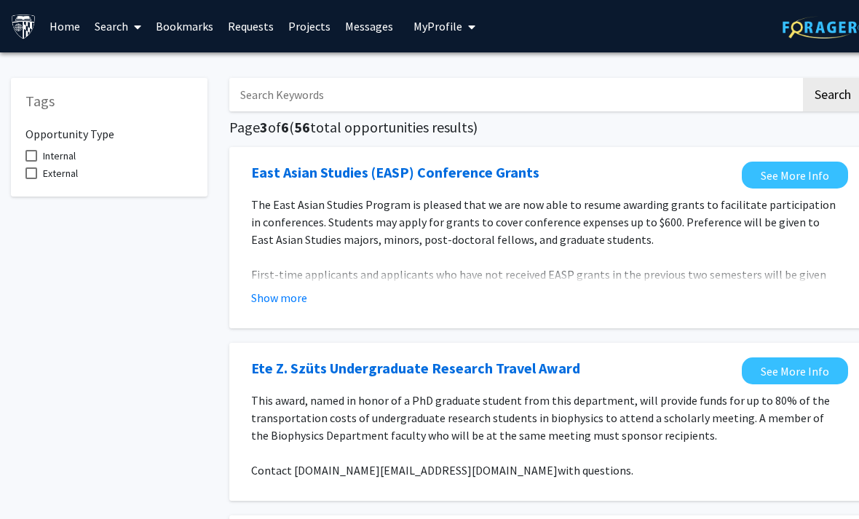
click at [320, 31] on link "Projects" at bounding box center [309, 26] width 57 height 51
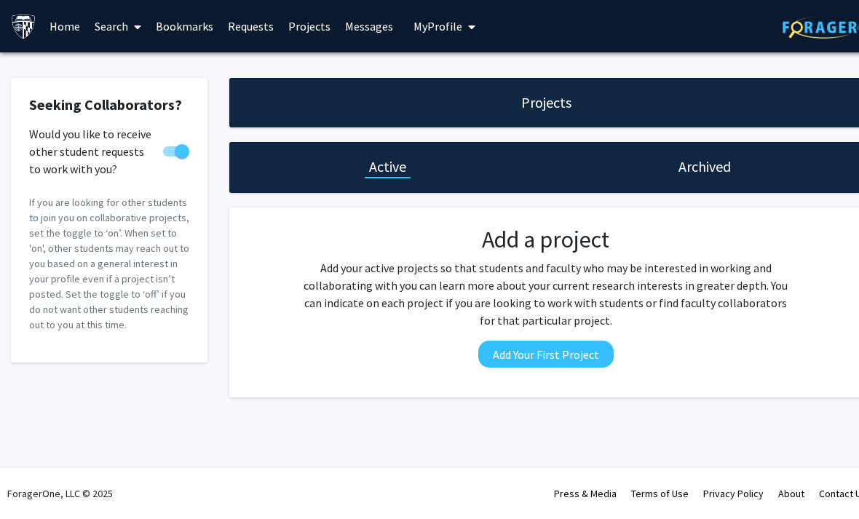
click at [117, 25] on link "Search" at bounding box center [117, 26] width 61 height 51
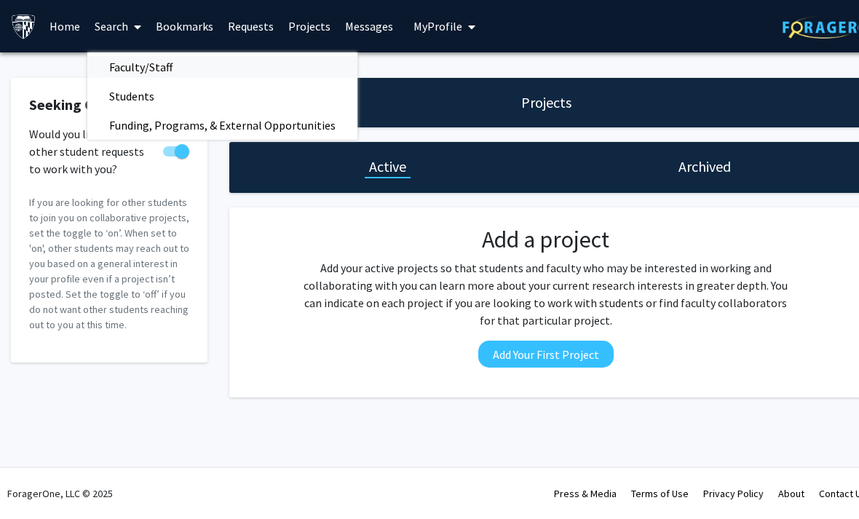
click at [171, 59] on span "Faculty/Staff" at bounding box center [140, 66] width 107 height 29
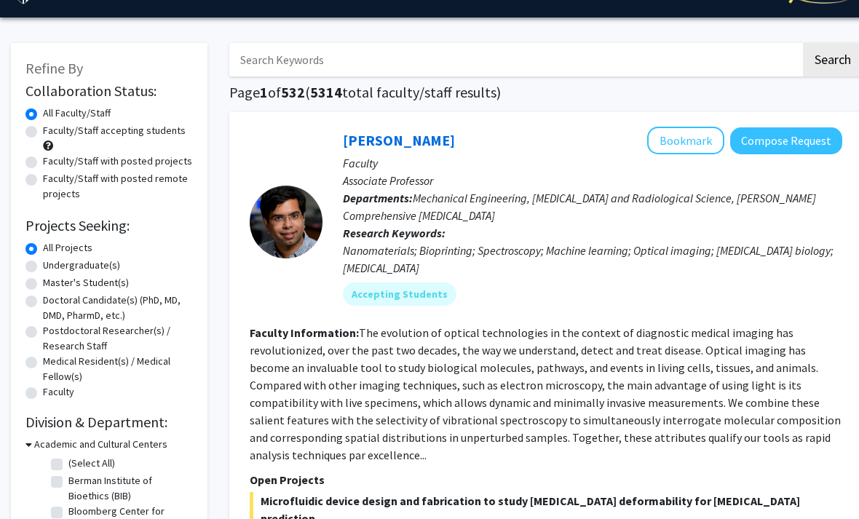
scroll to position [33, 0]
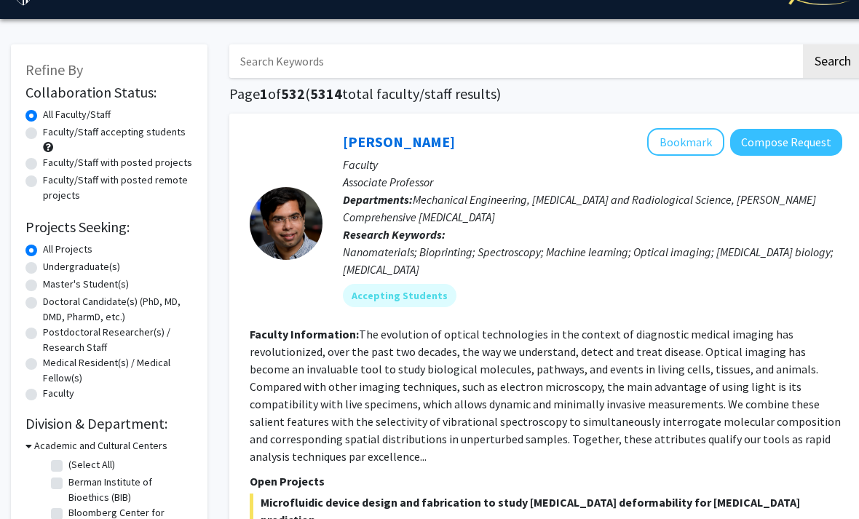
click at [150, 133] on label "Faculty/Staff accepting students" at bounding box center [114, 131] width 143 height 15
click at [52, 133] on input "Faculty/Staff accepting students" at bounding box center [47, 128] width 9 height 9
radio input "true"
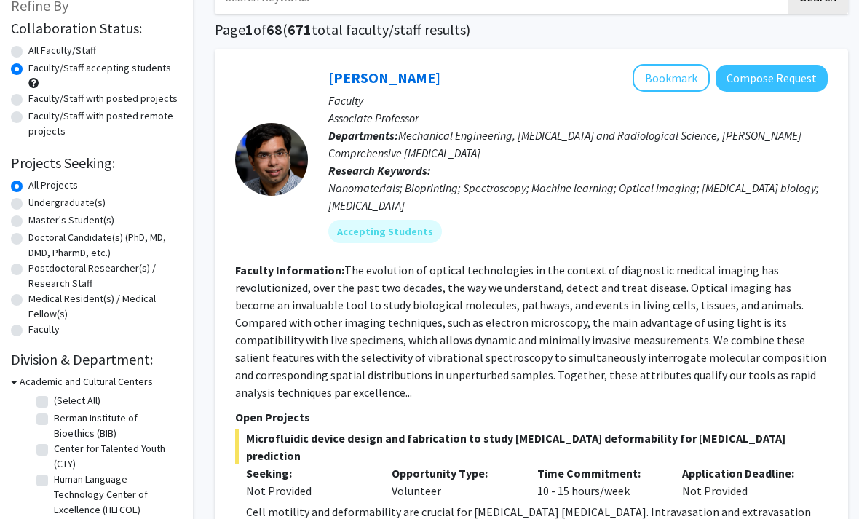
scroll to position [97, 15]
click at [100, 197] on label "Undergraduate(s)" at bounding box center [66, 203] width 77 height 15
click at [38, 197] on input "Undergraduate(s)" at bounding box center [32, 200] width 9 height 9
radio input "true"
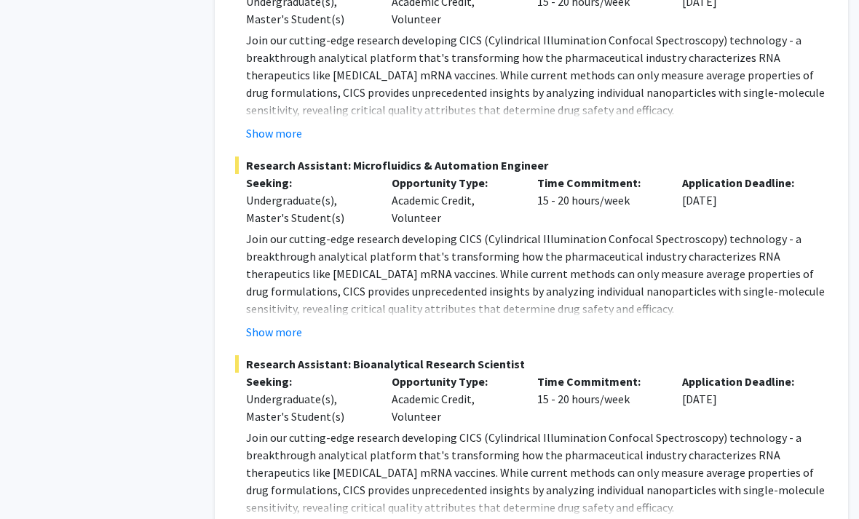
scroll to position [1855, 15]
click at [280, 266] on fg-read-more "Join our cutting-edge research developing CICS (Cylindrical Illumination Confoc…" at bounding box center [531, 286] width 593 height 111
click at [302, 262] on p "Join our cutting-edge research developing CICS (Cylindrical Illumination Confoc…" at bounding box center [537, 274] width 582 height 87
click at [297, 324] on button "Show more" at bounding box center [274, 332] width 56 height 17
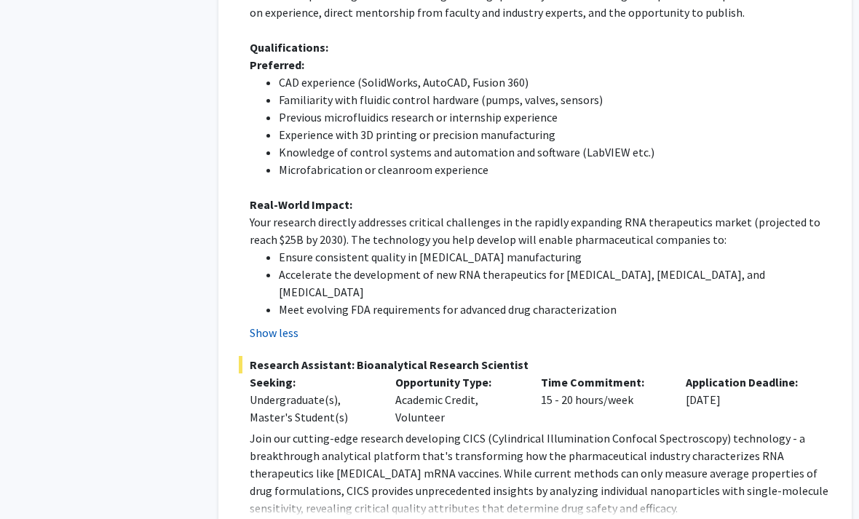
scroll to position [2379, 11]
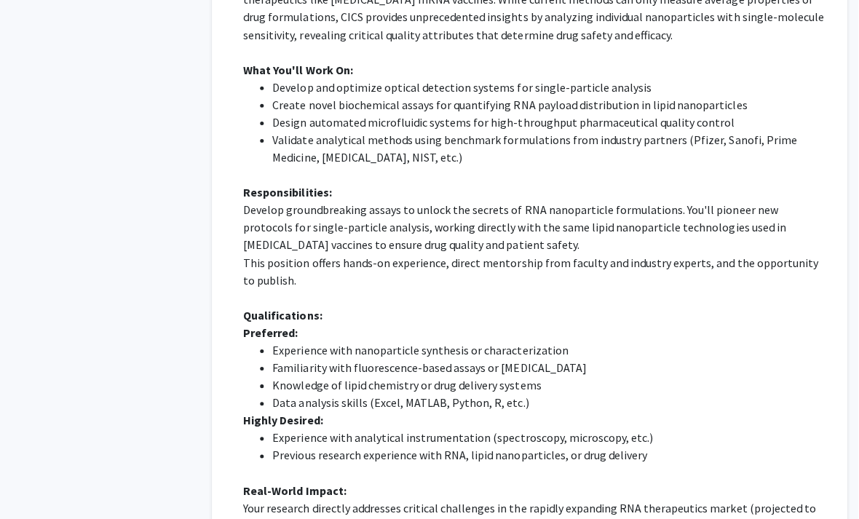
scroll to position [2830, 0]
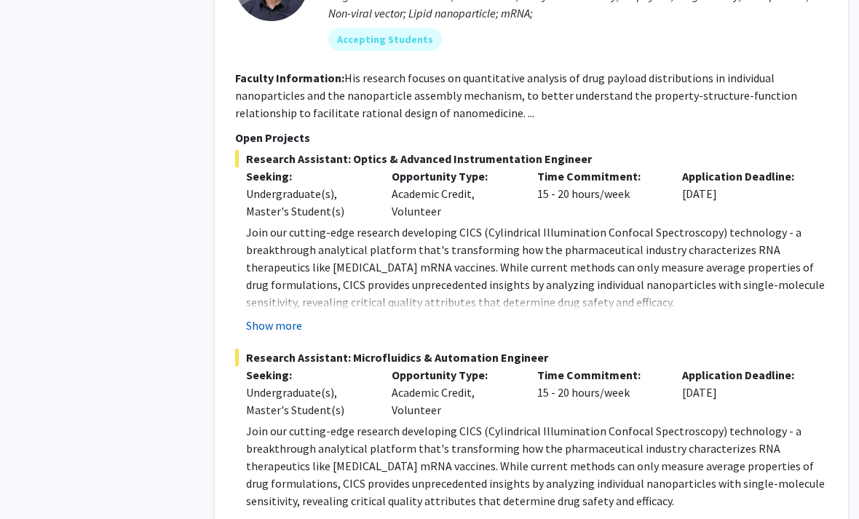
click at [293, 317] on button "Show more" at bounding box center [274, 325] width 56 height 17
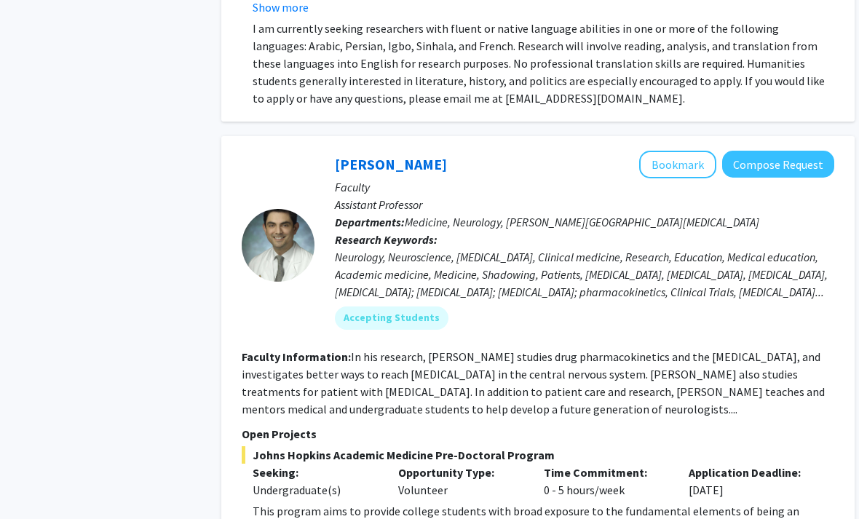
scroll to position [4522, 7]
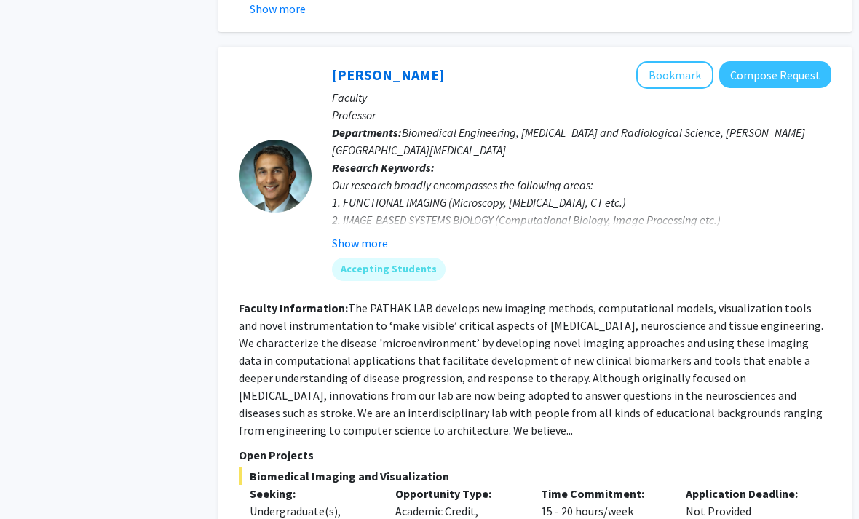
scroll to position [7634, 10]
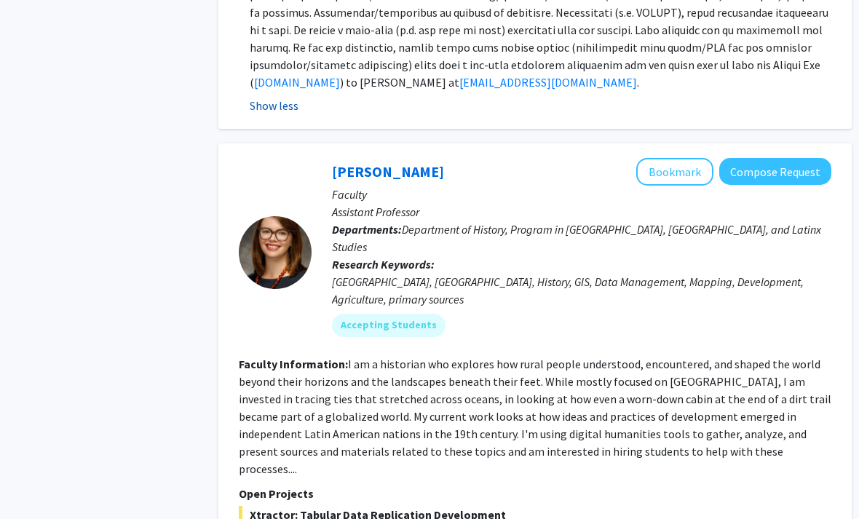
scroll to position [8282, 10]
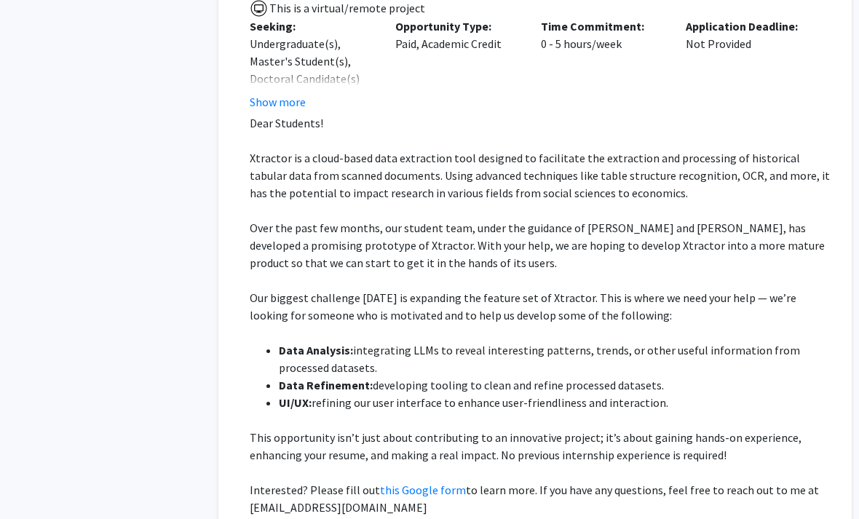
scroll to position [8821, 10]
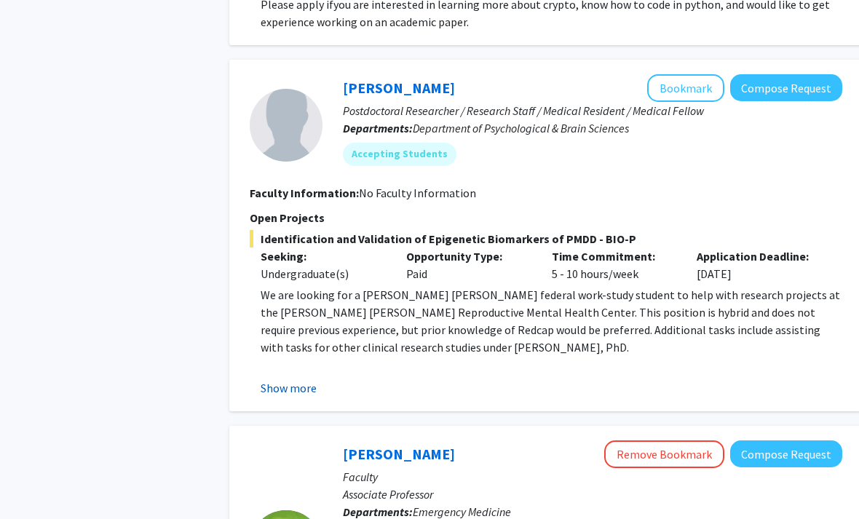
click at [293, 380] on button "Show more" at bounding box center [289, 388] width 56 height 17
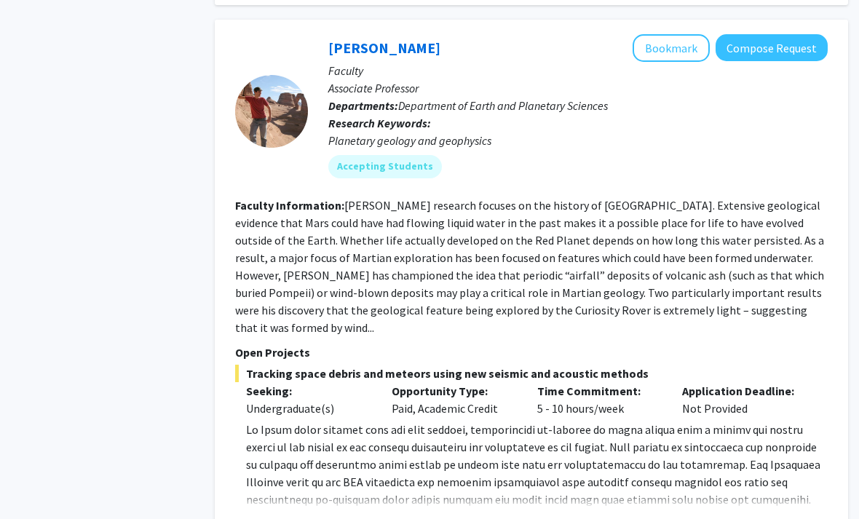
scroll to position [3528, 15]
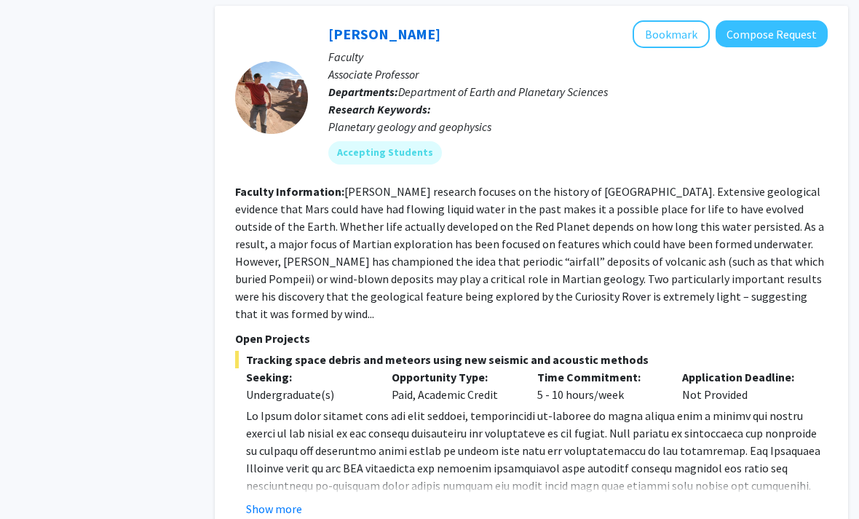
scroll to position [3544, 15]
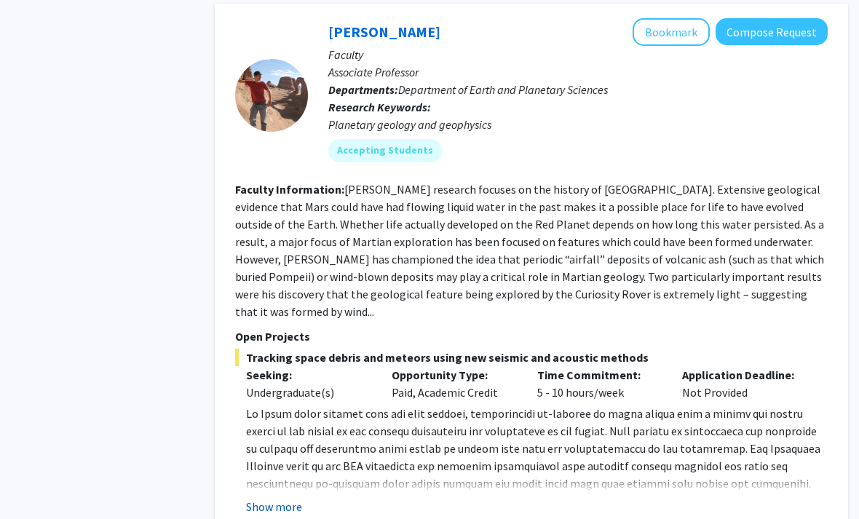
click at [294, 498] on button "Show more" at bounding box center [274, 506] width 56 height 17
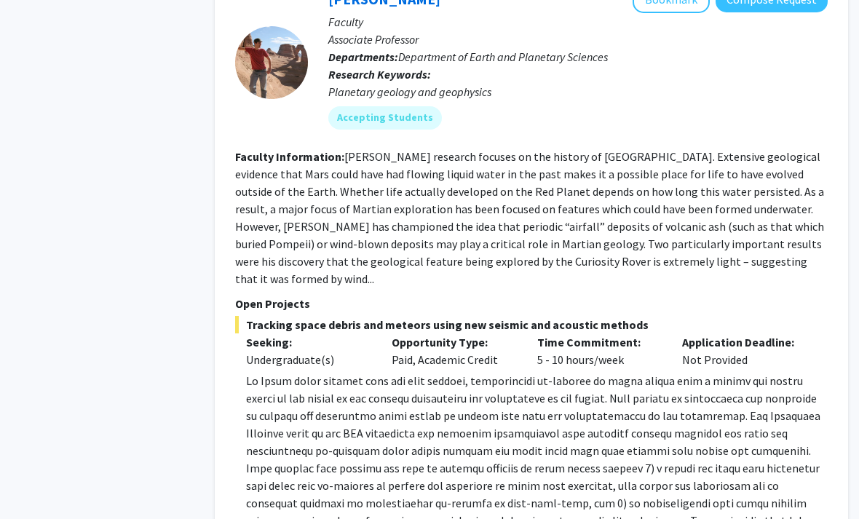
scroll to position [3685, 15]
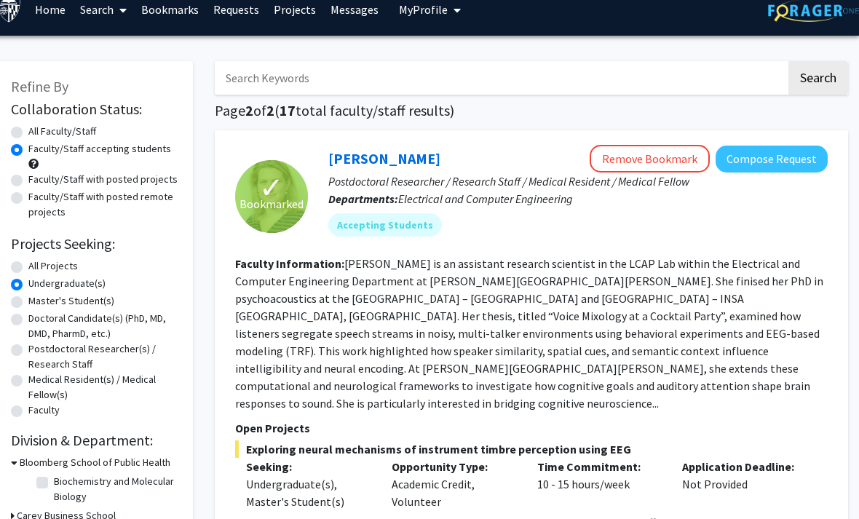
scroll to position [0, 0]
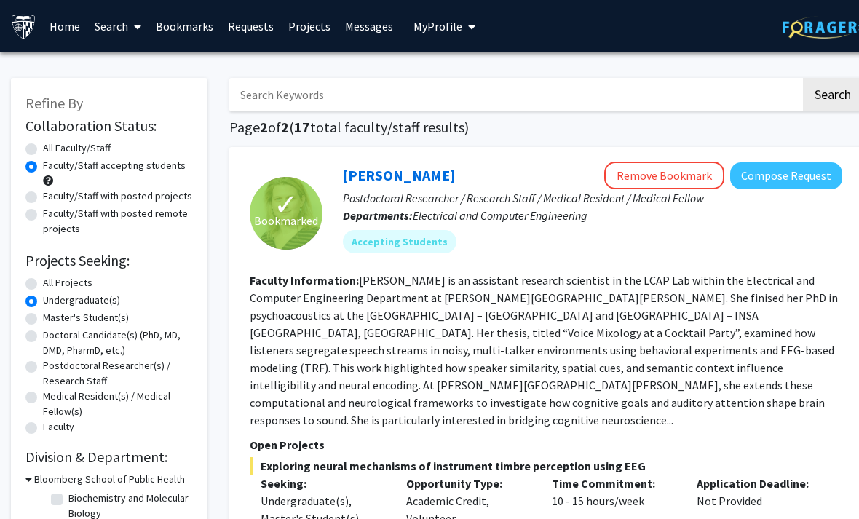
click at [58, 31] on link "Home" at bounding box center [64, 26] width 45 height 51
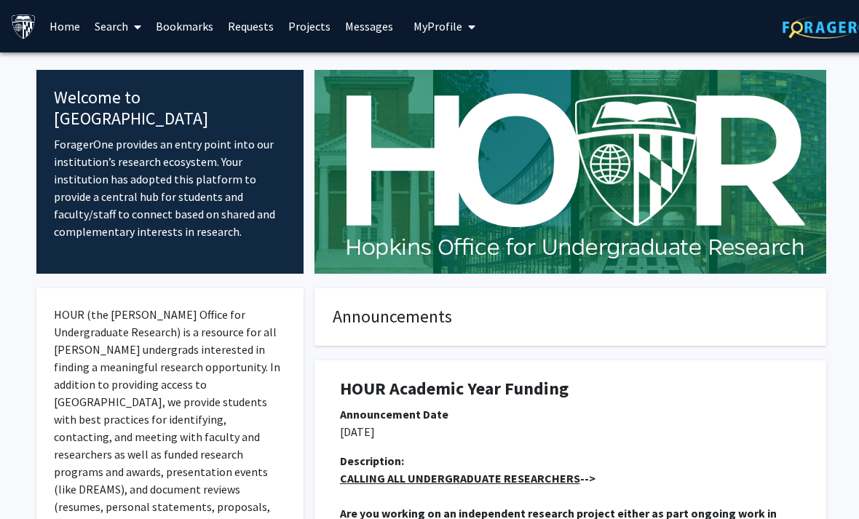
click at [549, 189] on img at bounding box center [571, 172] width 512 height 204
click at [660, 323] on h4 "Announcements" at bounding box center [570, 317] width 475 height 21
click at [660, 355] on div "HOUR Academic Year Funding Announcement Date [DATE] Description: CALLING ALL UN…" at bounding box center [571, 478] width 534 height 265
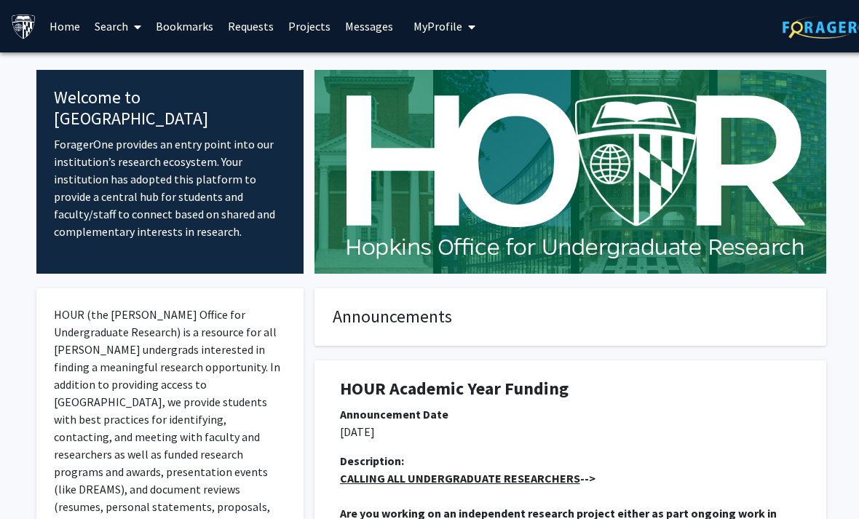
click at [651, 354] on div "HOUR Academic Year Funding Announcement Date [DATE] Description: CALLING ALL UN…" at bounding box center [571, 478] width 534 height 265
click at [727, 373] on div "HOUR Academic Year Funding Announcement Date [DATE] Description: CALLING ALL UN…" at bounding box center [570, 485] width 490 height 250
